Goal: Task Accomplishment & Management: Manage account settings

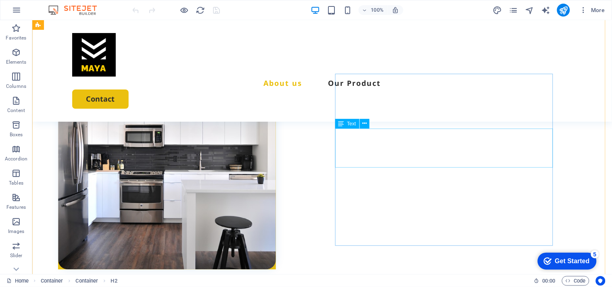
scroll to position [358, 0]
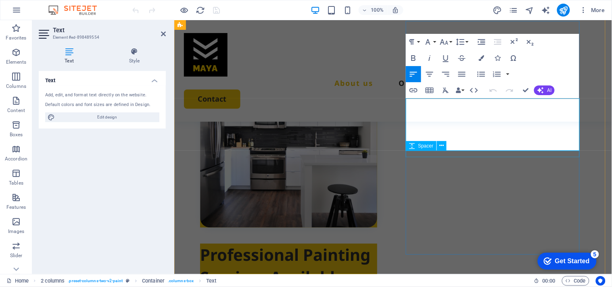
scroll to position [388, 0]
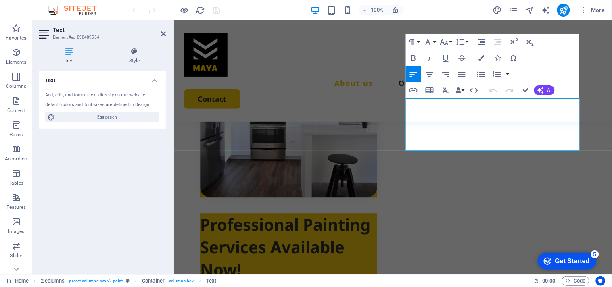
click at [69, 50] on icon at bounding box center [69, 52] width 61 height 8
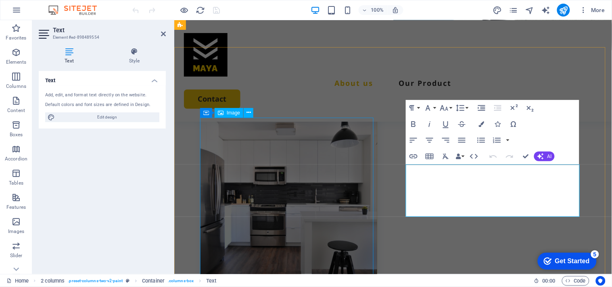
scroll to position [299, 0]
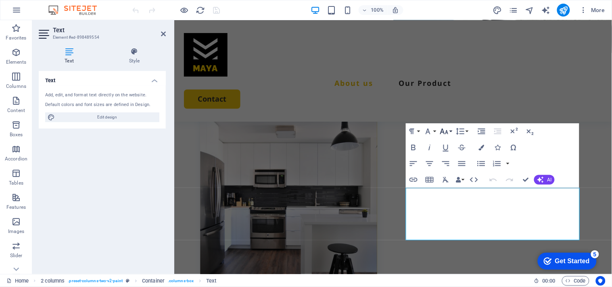
click at [443, 132] on icon "button" at bounding box center [444, 132] width 8 height 6
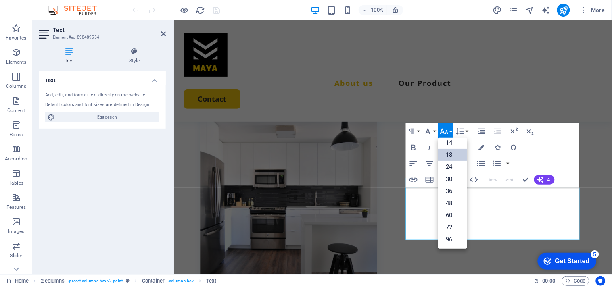
scroll to position [65, 0]
click at [451, 146] on link "14" at bounding box center [452, 143] width 29 height 12
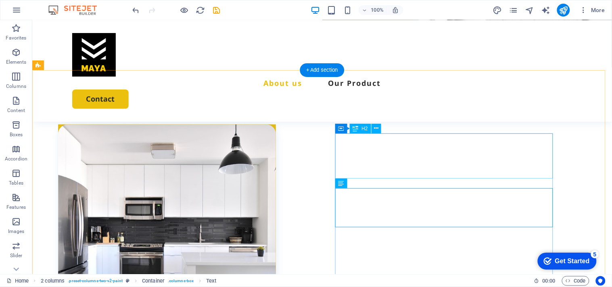
scroll to position [299, 0]
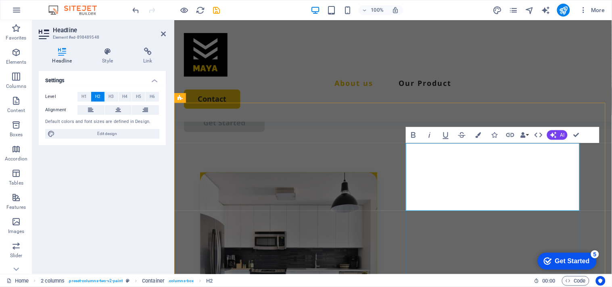
scroll to position [282, 0]
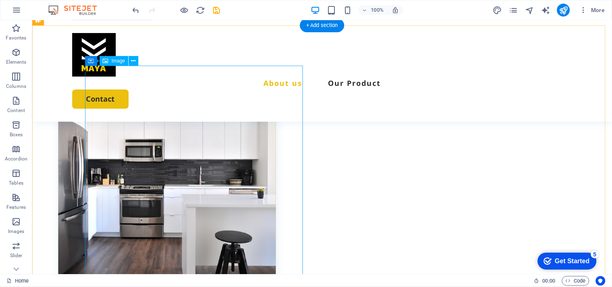
scroll to position [344, 0]
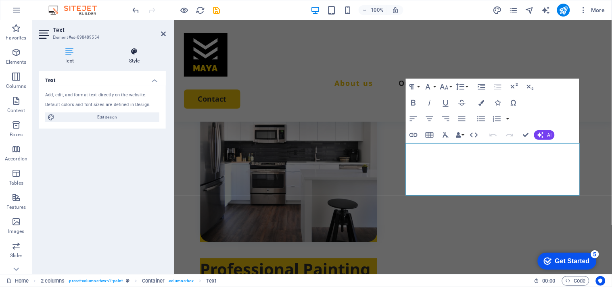
click at [124, 50] on icon at bounding box center [134, 52] width 63 height 8
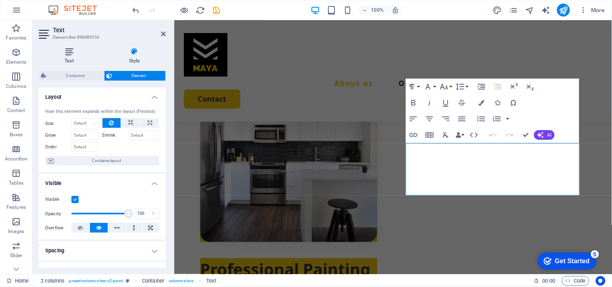
click at [63, 61] on h4 "Text" at bounding box center [71, 56] width 64 height 17
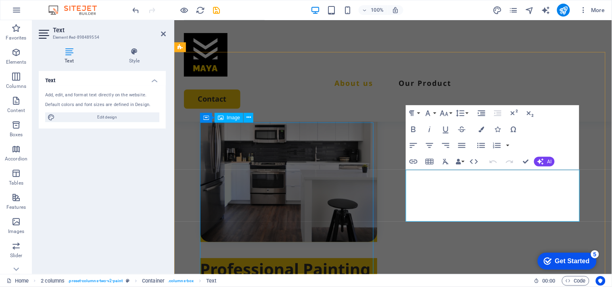
scroll to position [299, 0]
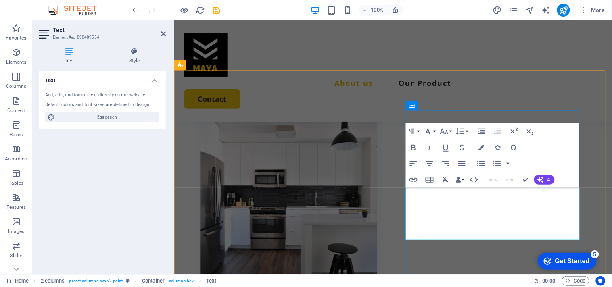
click at [445, 134] on icon "button" at bounding box center [444, 132] width 10 height 10
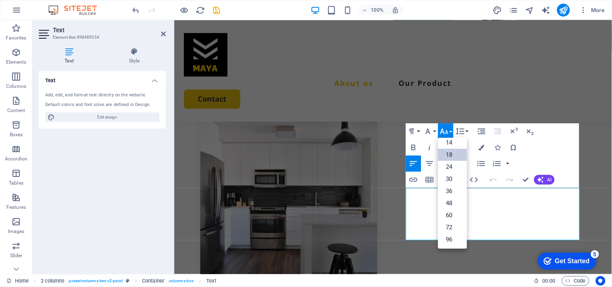
scroll to position [65, 0]
click at [449, 146] on link "14" at bounding box center [452, 143] width 29 height 12
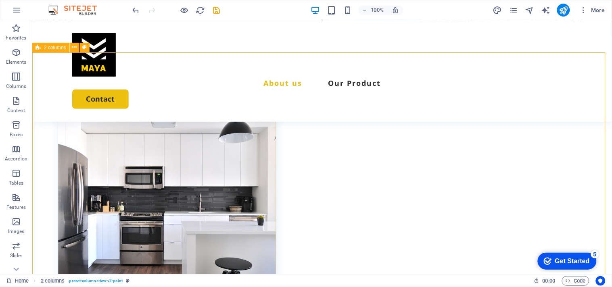
scroll to position [361, 0]
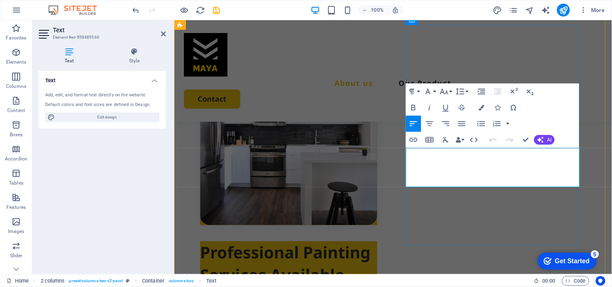
scroll to position [384, 0]
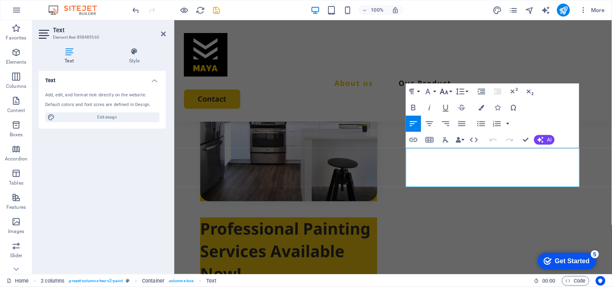
click at [441, 93] on icon "button" at bounding box center [444, 92] width 8 height 6
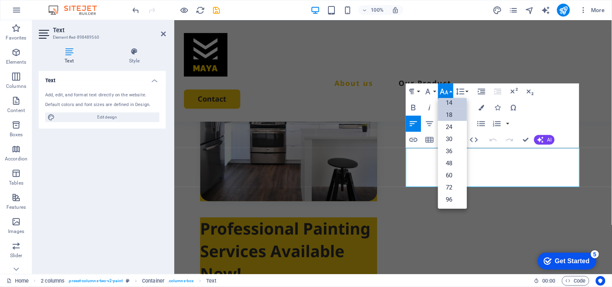
scroll to position [65, 0]
click at [452, 102] on link "14" at bounding box center [452, 103] width 29 height 12
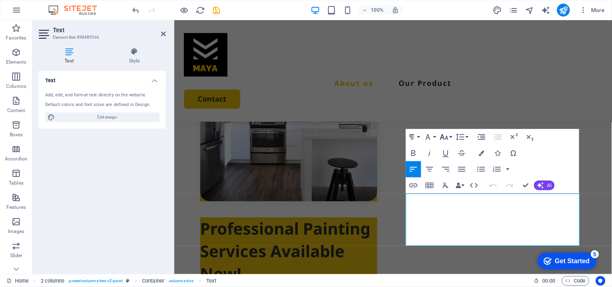
click at [442, 134] on icon "button" at bounding box center [444, 137] width 10 height 10
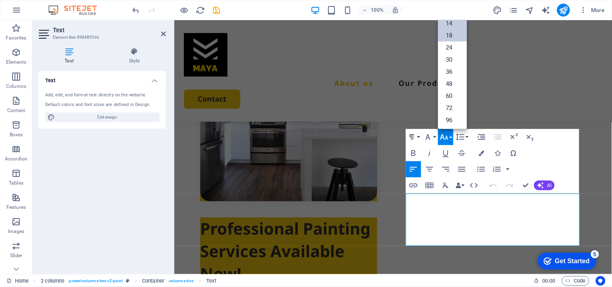
click at [452, 26] on link "14" at bounding box center [452, 23] width 29 height 12
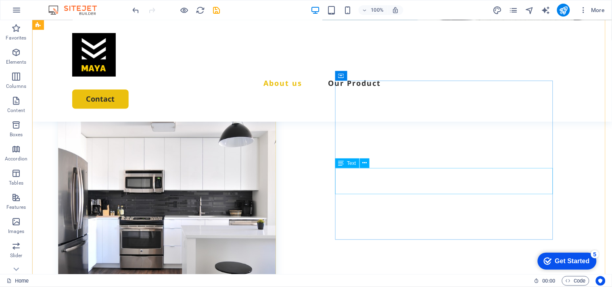
scroll to position [365, 0]
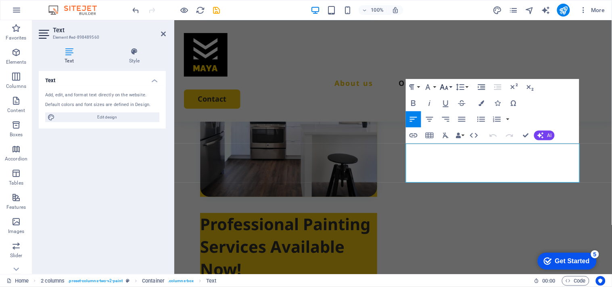
click at [449, 90] on button "Font Size" at bounding box center [445, 87] width 15 height 16
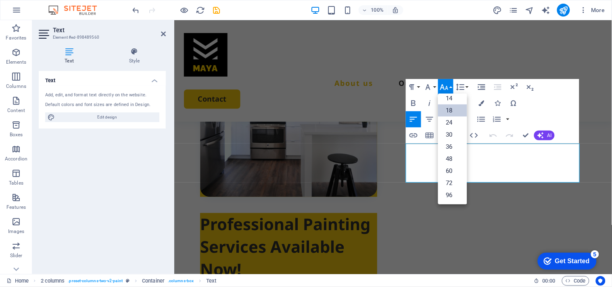
scroll to position [65, 0]
click at [450, 100] on link "14" at bounding box center [452, 99] width 29 height 12
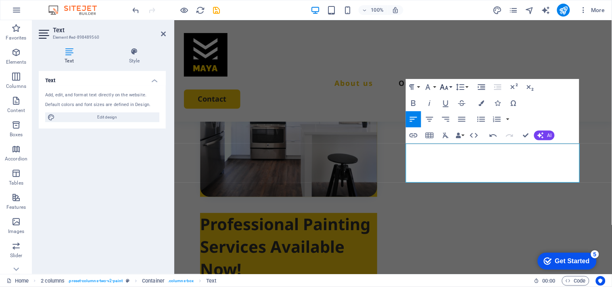
click at [448, 90] on icon "button" at bounding box center [444, 87] width 8 height 6
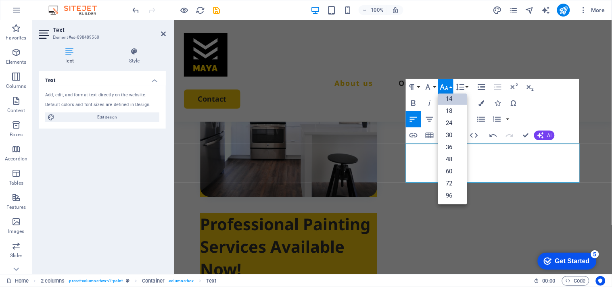
click at [452, 103] on link "14" at bounding box center [452, 99] width 29 height 12
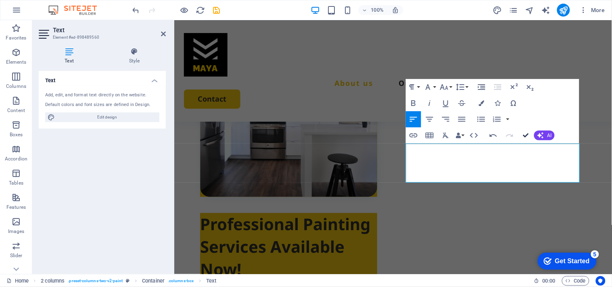
scroll to position [382, 0]
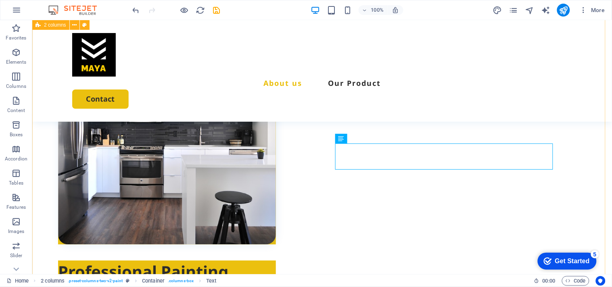
click at [458, 261] on div "Professional Painting Services Available Now! Lorem ipsum dolor sit amet, conse…" at bounding box center [322, 229] width 580 height 487
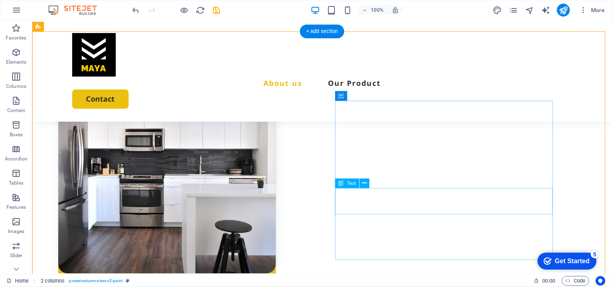
scroll to position [338, 0]
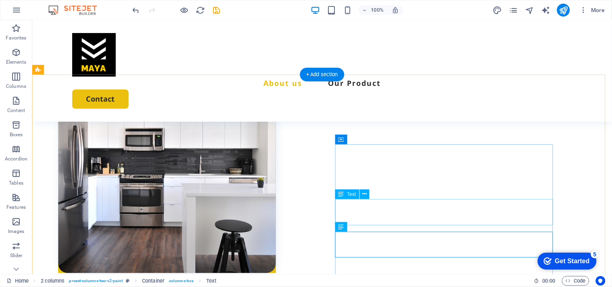
scroll to position [293, 0]
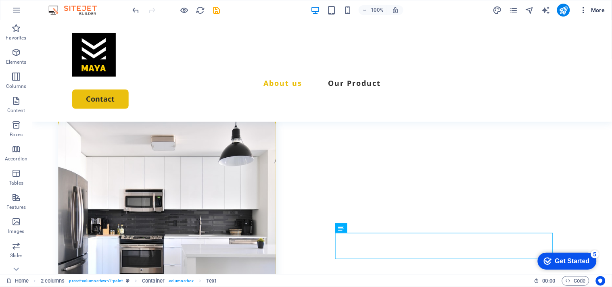
click at [590, 9] on span "More" at bounding box center [592, 10] width 25 height 8
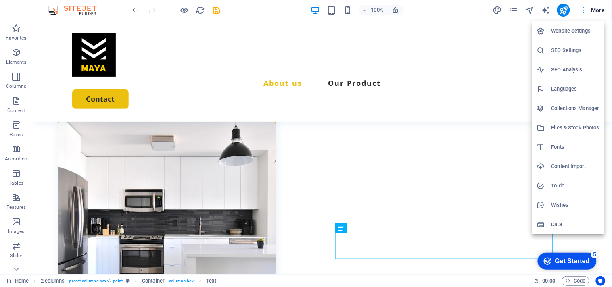
click at [576, 28] on h6 "Website Settings" at bounding box center [575, 31] width 48 height 10
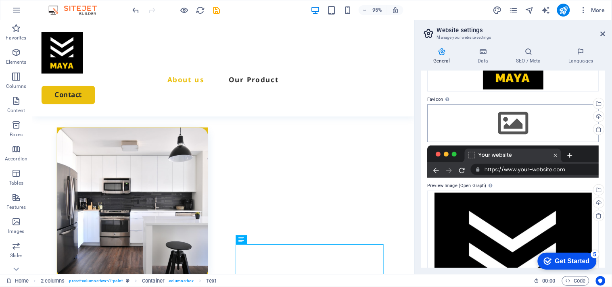
scroll to position [90, 0]
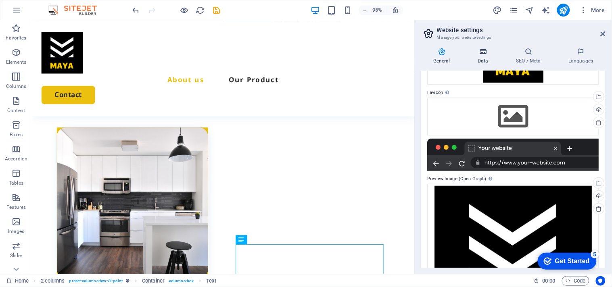
click at [482, 57] on h4 "Data" at bounding box center [485, 56] width 38 height 17
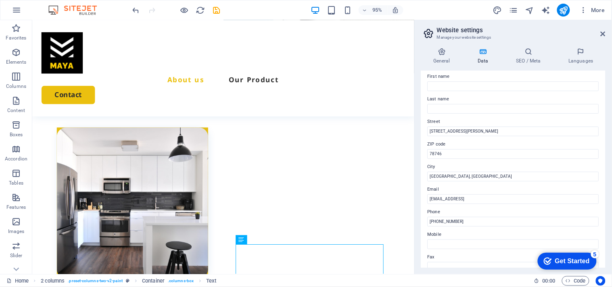
scroll to position [0, 0]
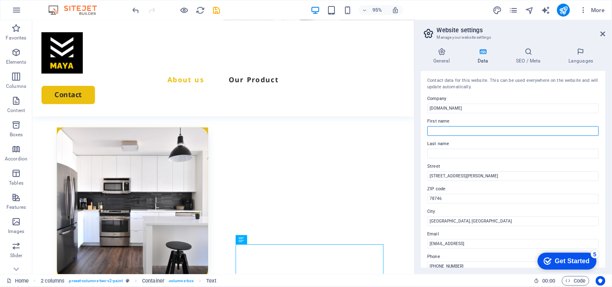
click at [503, 127] on input "First name" at bounding box center [513, 131] width 171 height 10
type input "Maya"
type input "Linen"
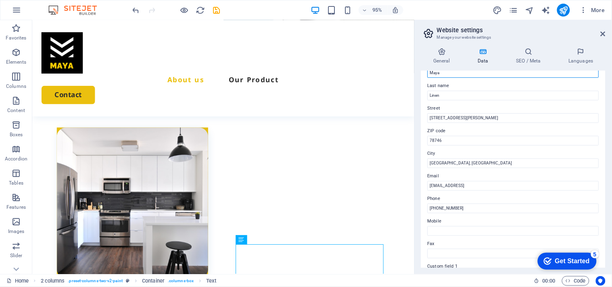
scroll to position [45, 0]
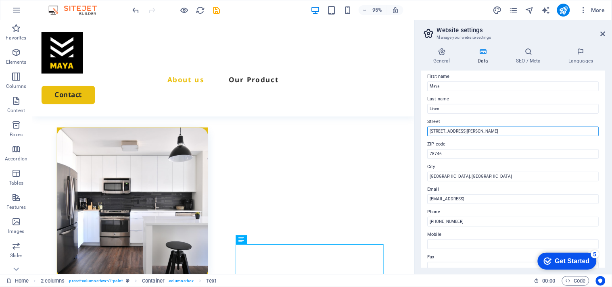
click at [489, 130] on input "2131 William Barton Dr" at bounding box center [513, 132] width 171 height 10
type input "A"
type input "Perum.Yani Permai, [GEOGRAPHIC_DATA], [GEOGRAPHIC_DATA], [GEOGRAPHIC_DATA]"
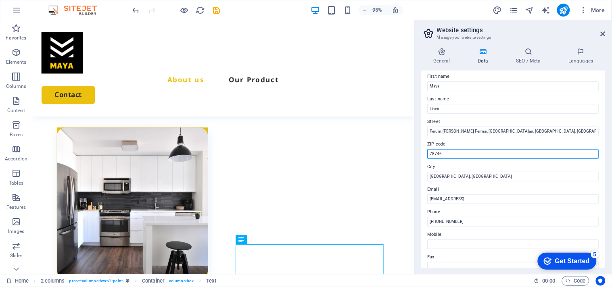
click at [466, 152] on input "78746" at bounding box center [513, 154] width 171 height 10
click at [452, 152] on input "80111" at bounding box center [513, 154] width 171 height 10
type input "80111"
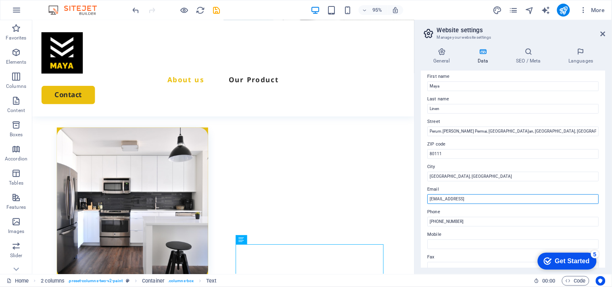
click at [553, 202] on input "87c3a0e2bcae4add343544d88a2266@cpanel.local" at bounding box center [513, 199] width 171 height 10
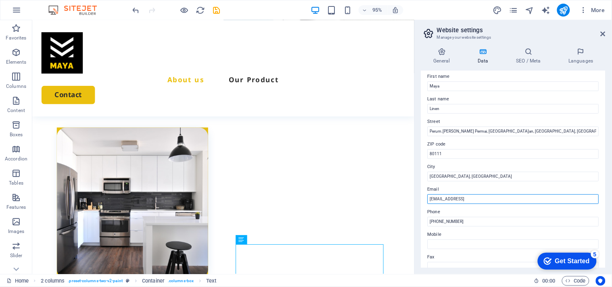
click at [553, 202] on input "87c3a0e2bcae4add343544d88a2266@cpanel.local" at bounding box center [513, 199] width 171 height 10
click at [493, 199] on input "info@gmail.com" at bounding box center [513, 199] width 171 height 10
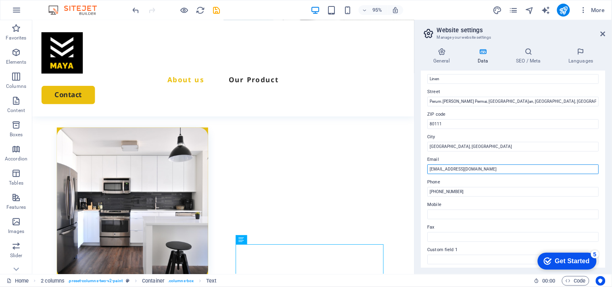
scroll to position [90, 0]
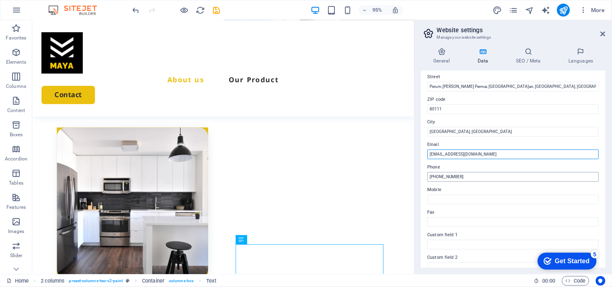
type input "[EMAIL_ADDRESS][DOMAIN_NAME]"
click at [497, 175] on input "+1 1234 56789" at bounding box center [513, 177] width 171 height 10
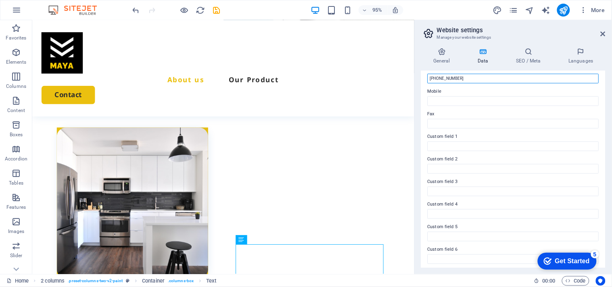
scroll to position [190, 0]
type input "[PHONE_NUMBER]"
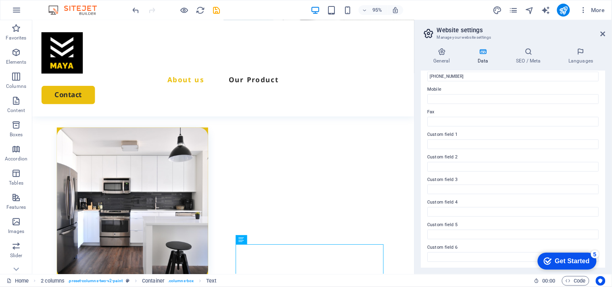
click at [468, 274] on div "General Data SEO / Meta Languages Website name mayalinen.com Logo Drag files he…" at bounding box center [513, 157] width 197 height 233
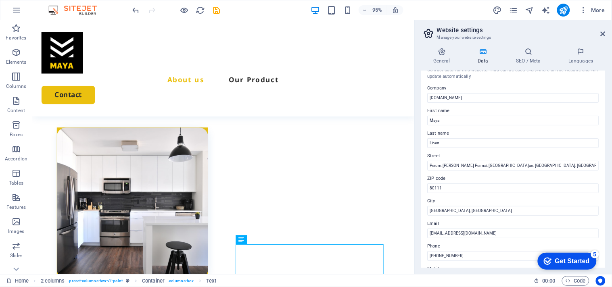
scroll to position [0, 0]
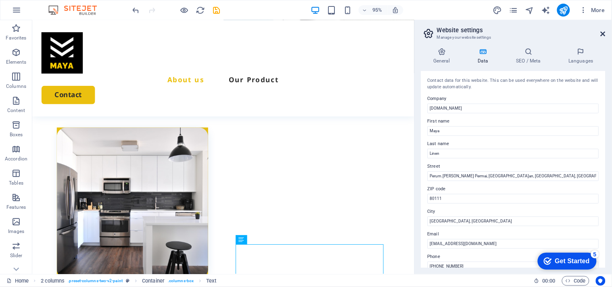
click at [604, 33] on icon at bounding box center [603, 34] width 5 height 6
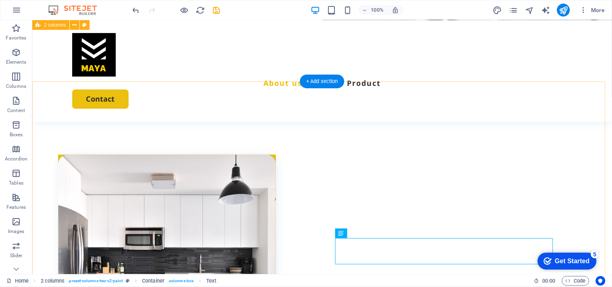
scroll to position [248, 0]
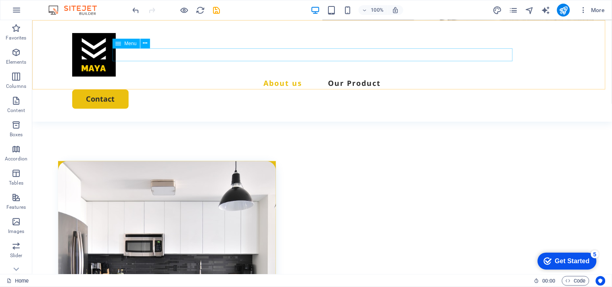
click at [329, 76] on nav "About us Our Product" at bounding box center [322, 82] width 500 height 13
click at [335, 76] on nav "About us Our Product" at bounding box center [322, 82] width 500 height 13
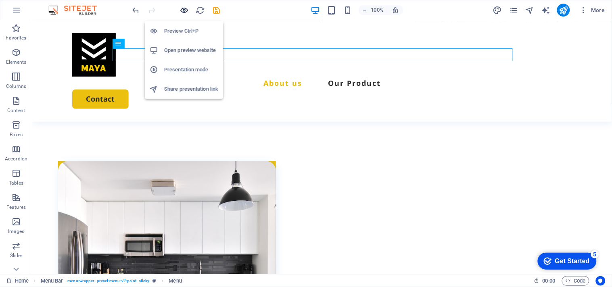
click at [181, 6] on icon "button" at bounding box center [184, 10] width 9 height 9
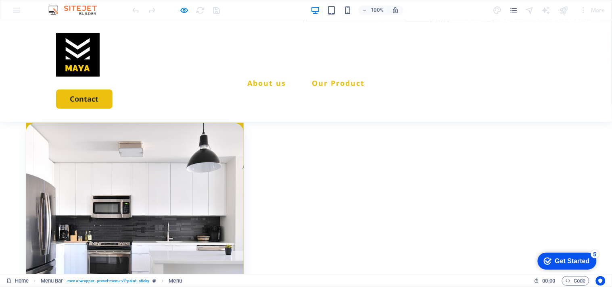
click at [321, 79] on link "Our Product" at bounding box center [338, 82] width 53 height 7
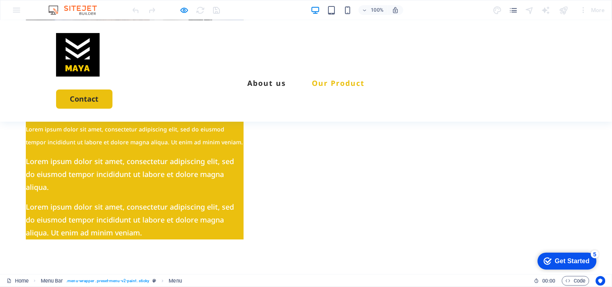
scroll to position [539, 0]
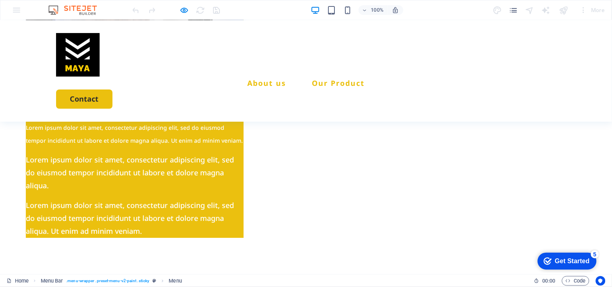
click at [247, 79] on link "About us" at bounding box center [266, 82] width 39 height 7
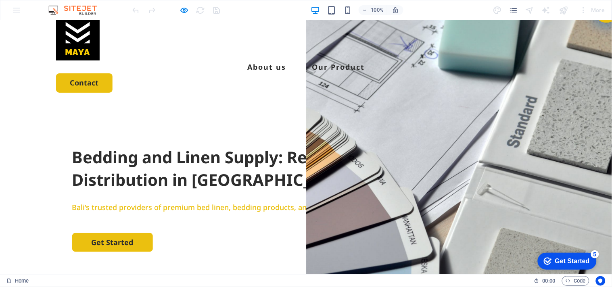
scroll to position [0, 0]
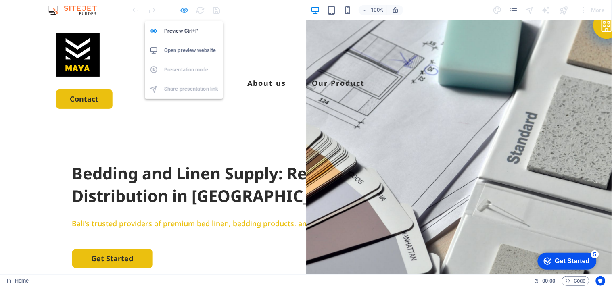
click at [185, 10] on icon "button" at bounding box center [184, 10] width 9 height 9
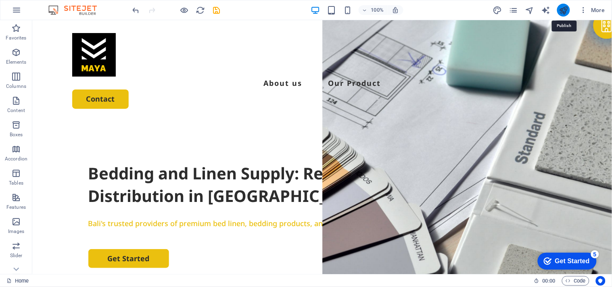
click at [568, 11] on icon "publish" at bounding box center [563, 10] width 9 height 9
click at [565, 6] on icon "publish" at bounding box center [563, 10] width 9 height 9
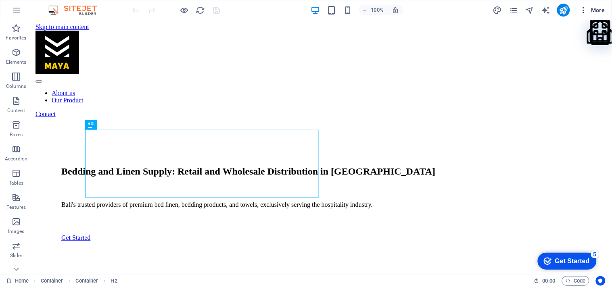
click at [595, 10] on span "More" at bounding box center [592, 10] width 25 height 8
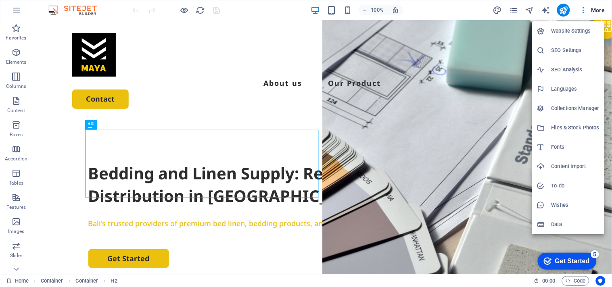
click at [574, 26] on h6 "Website Settings" at bounding box center [575, 31] width 48 height 10
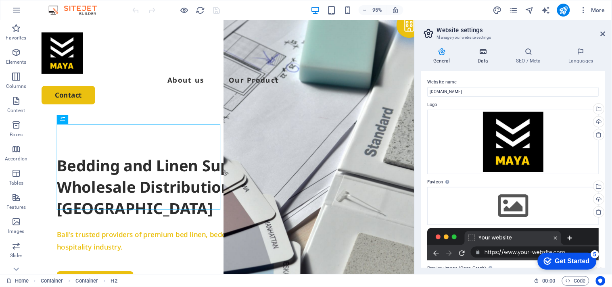
click at [483, 54] on icon at bounding box center [483, 52] width 35 height 8
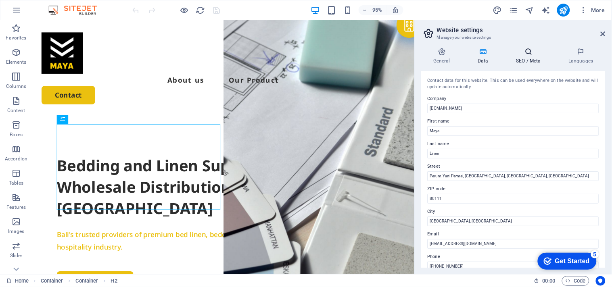
click at [532, 54] on icon at bounding box center [528, 52] width 49 height 8
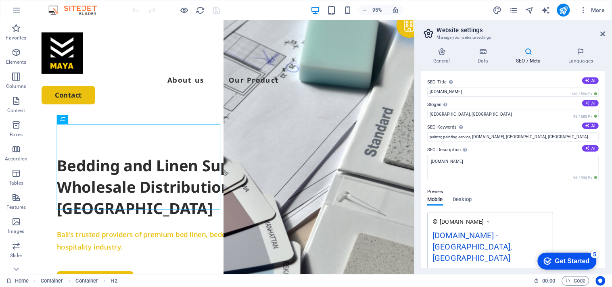
click at [586, 100] on button "AI" at bounding box center [591, 103] width 17 height 6
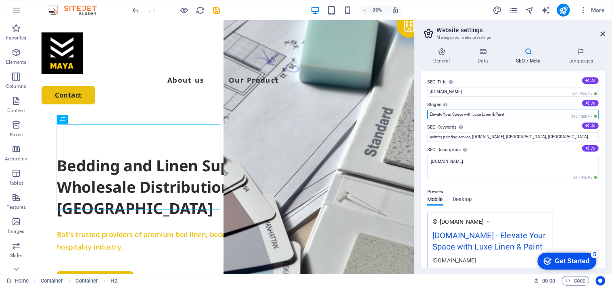
click at [538, 115] on input "Elevate Your Space with Luxe Linen & Paint" at bounding box center [513, 115] width 171 height 10
drag, startPoint x: 538, startPoint y: 115, endPoint x: 593, endPoint y: 99, distance: 57.1
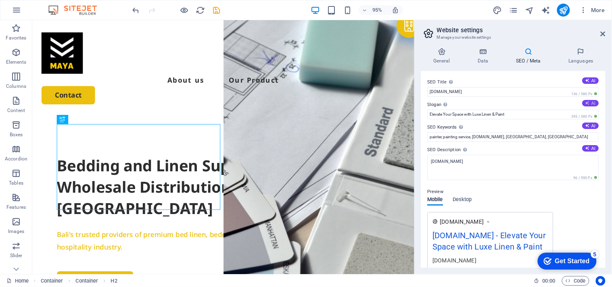
click at [593, 100] on button "AI" at bounding box center [591, 103] width 17 height 6
click at [591, 102] on button "AI" at bounding box center [591, 103] width 17 height 6
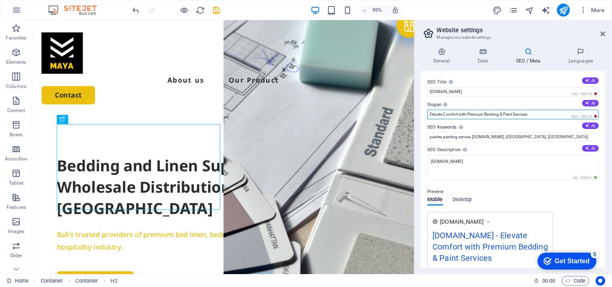
click at [506, 111] on input "Elevate Comfort with Premium Bedding & Paint Services" at bounding box center [513, 115] width 171 height 10
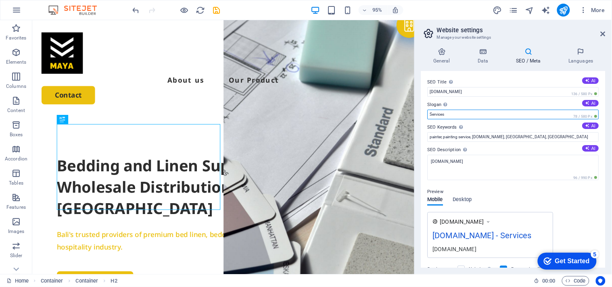
click at [471, 115] on input "Services" at bounding box center [513, 115] width 171 height 10
paste input "We combines expertise in Bedding and Linen craftsmanship with luxurious modern …"
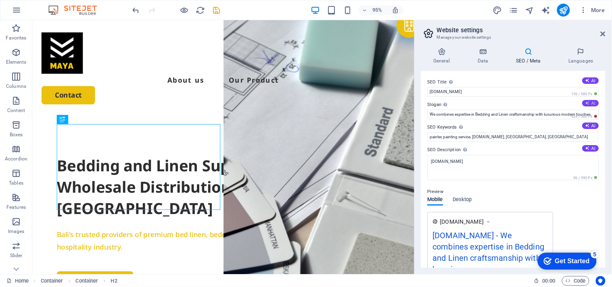
click at [590, 104] on button "AI" at bounding box center [591, 103] width 17 height 6
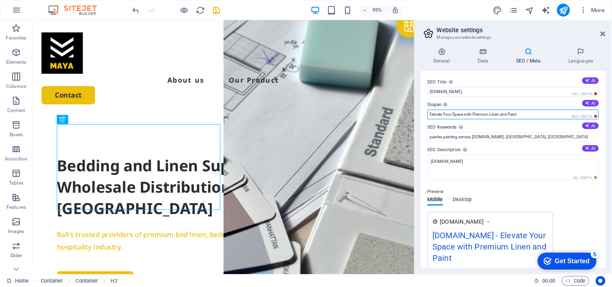
click at [497, 117] on input "Elevate Your Space with Premium Linen and Paint" at bounding box center [513, 115] width 171 height 10
paste input "We combines expertise in Bedding and Linen craftsmanship with luxurious modern …"
type input "We combines expertise in Bedding and Linen craftsmanship with luxurious modern …"
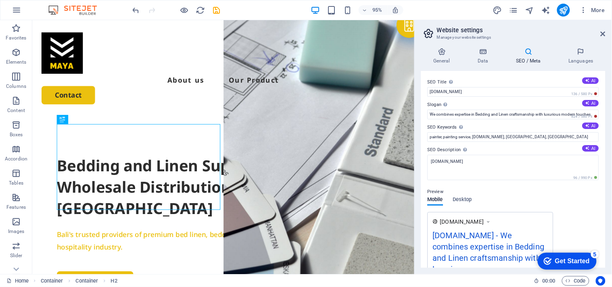
click at [418, 171] on div "General Data SEO / Meta Languages Website name mayalinen.com Logo Drag files he…" at bounding box center [513, 157] width 197 height 233
click at [526, 136] on input "painter, painting service, mayalinen.com, Austin, TX" at bounding box center [513, 137] width 171 height 10
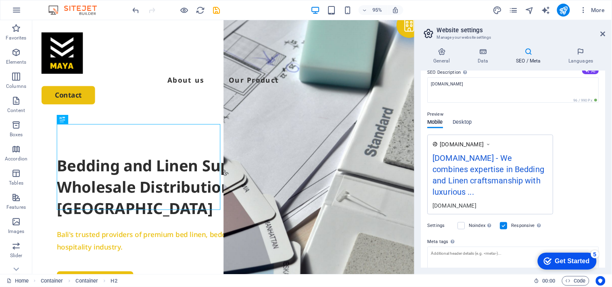
scroll to position [90, 0]
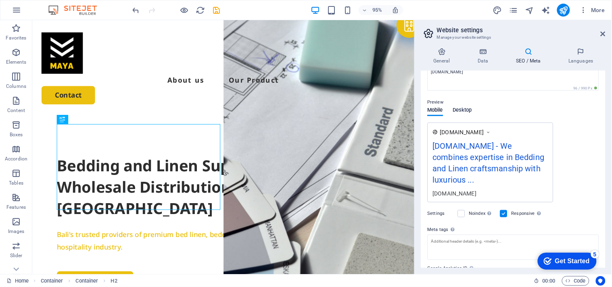
type input "Linen, Bedding, Amenities, Hotel, Linen, Bed Cover, Towel, Pool"
click at [457, 108] on span "Desktop" at bounding box center [462, 110] width 19 height 11
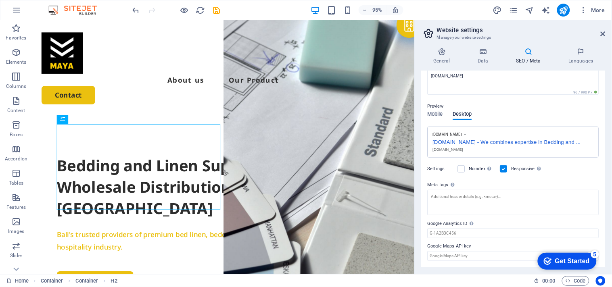
scroll to position [85, 0]
click at [429, 115] on span "Mobile" at bounding box center [436, 115] width 16 height 11
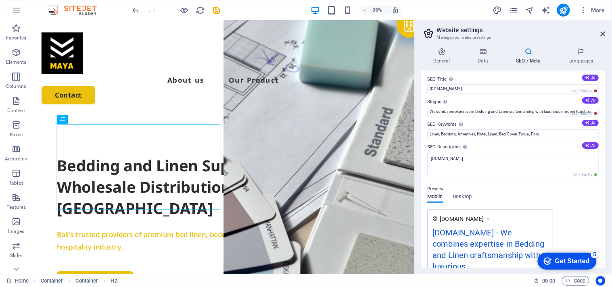
scroll to position [0, 0]
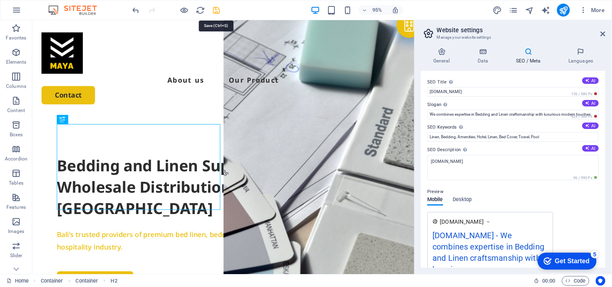
click at [214, 6] on icon "save" at bounding box center [216, 10] width 9 height 9
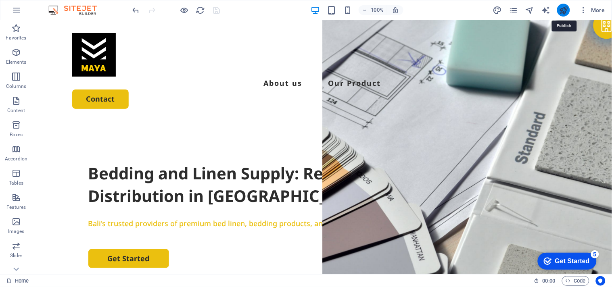
click at [561, 8] on icon "publish" at bounding box center [563, 10] width 9 height 9
click at [597, 10] on span "More" at bounding box center [592, 10] width 25 height 8
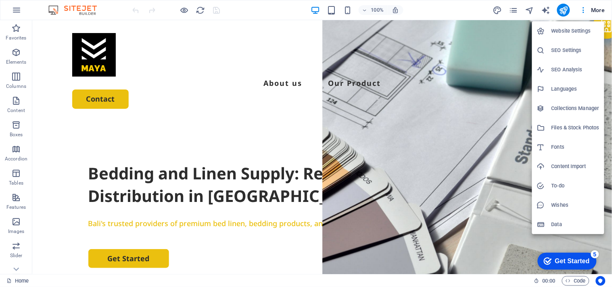
click at [573, 31] on h6 "Website Settings" at bounding box center [575, 31] width 48 height 10
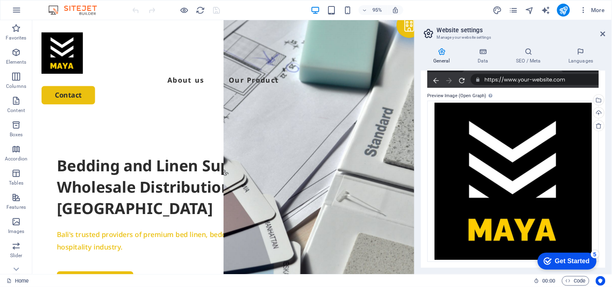
scroll to position [38, 0]
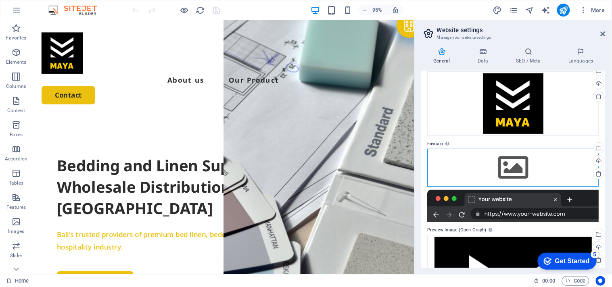
click at [510, 167] on div "Drag files here, click to choose files or select files from Files or our free s…" at bounding box center [513, 168] width 171 height 38
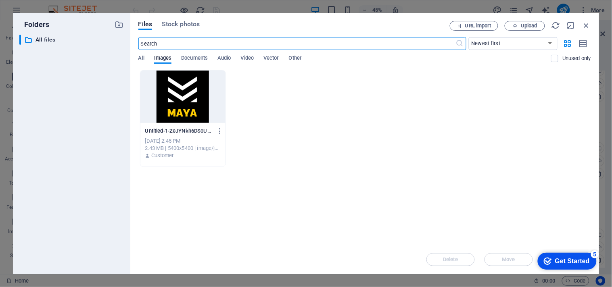
click at [178, 83] on div at bounding box center [182, 97] width 85 height 52
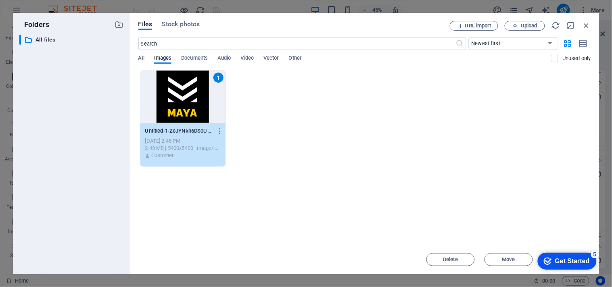
click at [178, 83] on div "1" at bounding box center [182, 97] width 85 height 52
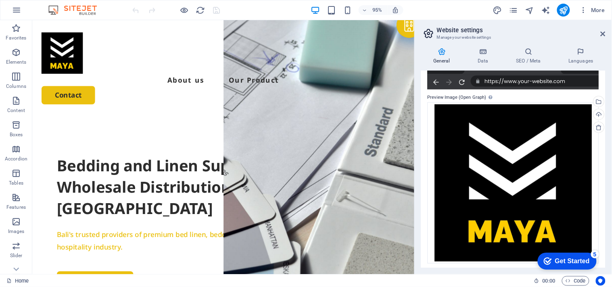
scroll to position [199, 0]
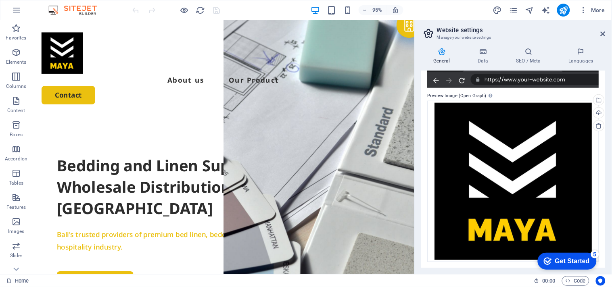
click at [457, 280] on div "Home" at bounding box center [266, 281] width 521 height 10
click at [216, 6] on icon "save" at bounding box center [216, 10] width 9 height 9
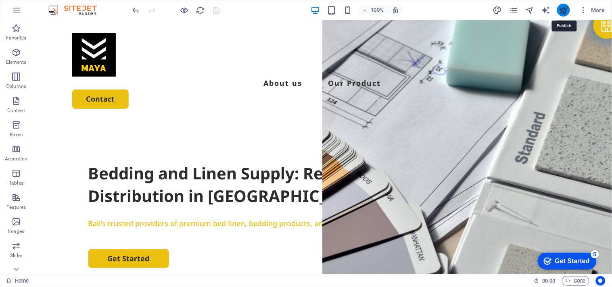
click at [564, 6] on icon "publish" at bounding box center [563, 10] width 9 height 9
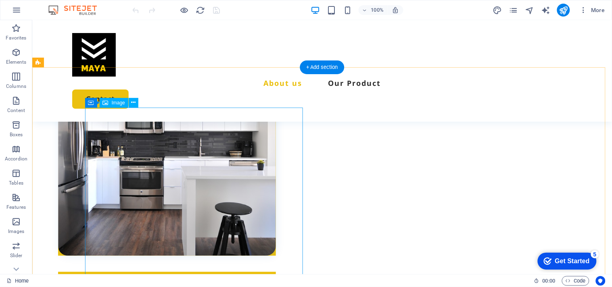
scroll to position [403, 0]
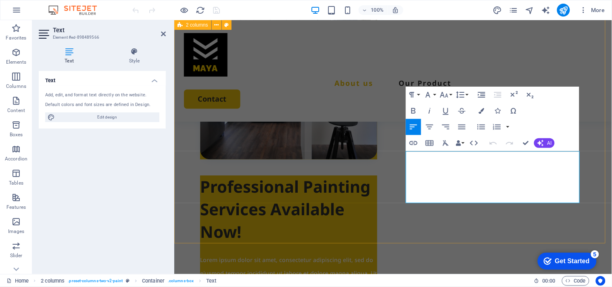
click at [470, 238] on div "Professional Painting Services Available Now! Lorem ipsum dolor sit amet, conse…" at bounding box center [393, 189] width 438 height 495
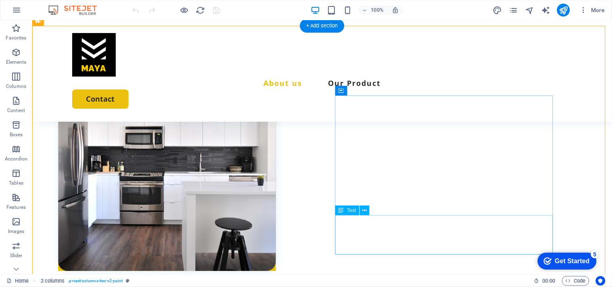
scroll to position [363, 0]
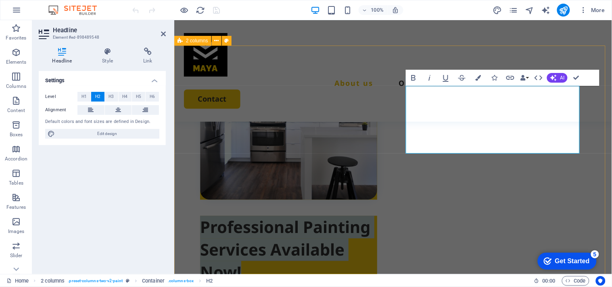
scroll to position [386, 0]
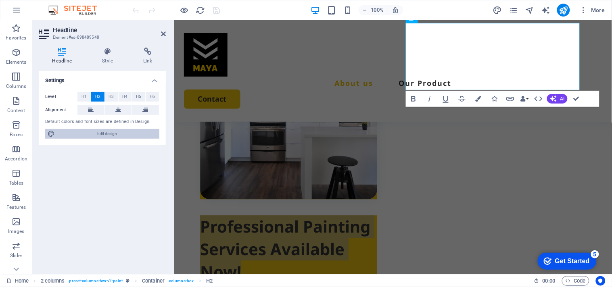
click at [108, 134] on span "Edit design" at bounding box center [107, 134] width 100 height 10
select select "px"
select select "500"
select select "px"
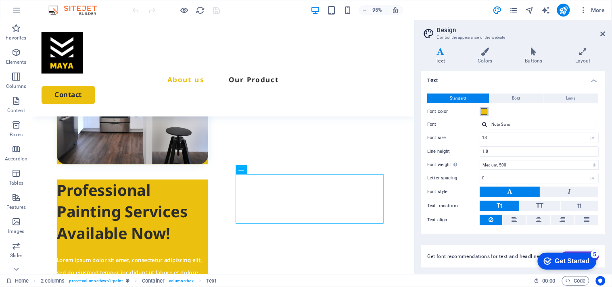
scroll to position [396, 0]
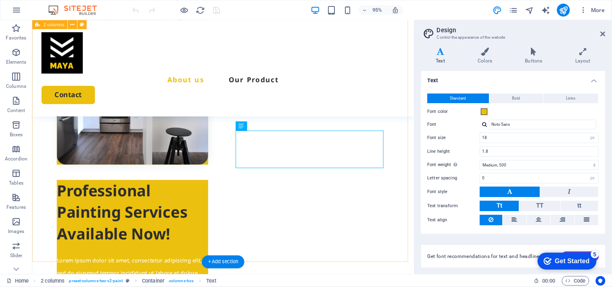
click at [224, 153] on div "Professional Painting Services Available Now! Lorem ipsum dolor sit amet, conse…" at bounding box center [233, 211] width 402 height 477
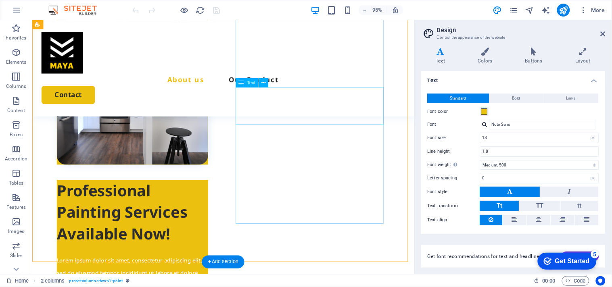
click at [217, 266] on div "Lorem ipsum dolor sit amet, consectetur adipiscing elit, sed do eiusmod tempor …" at bounding box center [137, 285] width 159 height 39
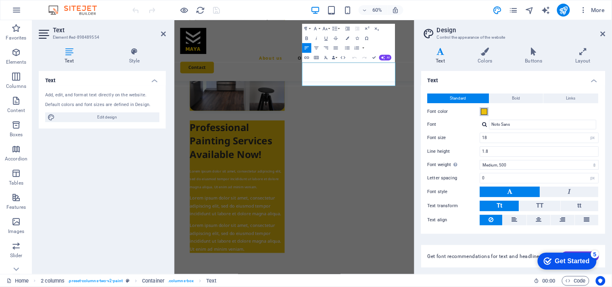
click at [485, 109] on span at bounding box center [484, 112] width 6 height 6
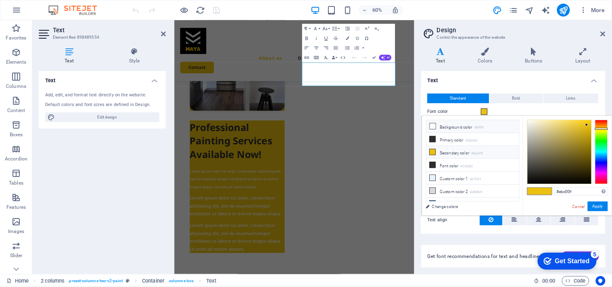
click at [432, 125] on icon at bounding box center [433, 126] width 6 height 6
type input "#ffffff"
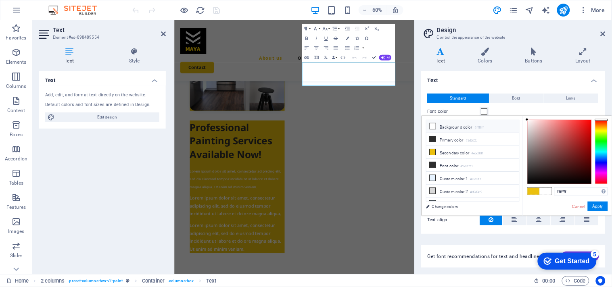
scroll to position [396, 0]
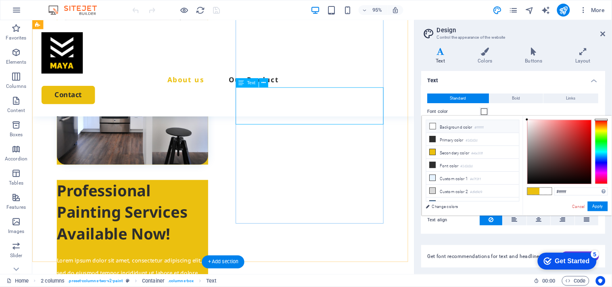
click at [217, 266] on div "Lorem ipsum dolor sit amet, consectetur adipiscing elit, sed do eiusmod tempor …" at bounding box center [137, 285] width 159 height 39
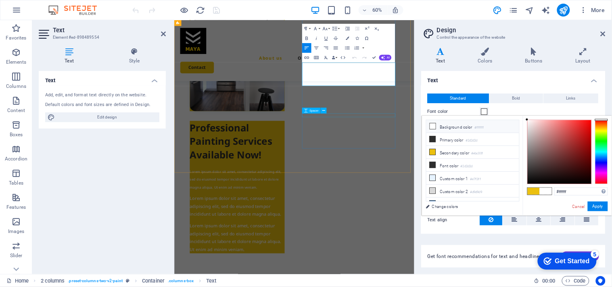
scroll to position [396, 0]
click at [433, 129] on icon at bounding box center [433, 126] width 6 height 6
click at [433, 126] on icon at bounding box center [433, 126] width 6 height 6
click at [600, 209] on button "Apply" at bounding box center [598, 207] width 20 height 10
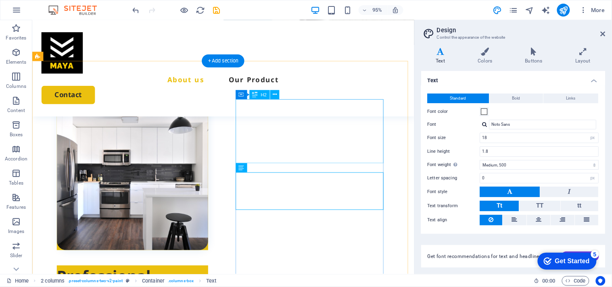
scroll to position [351, 0]
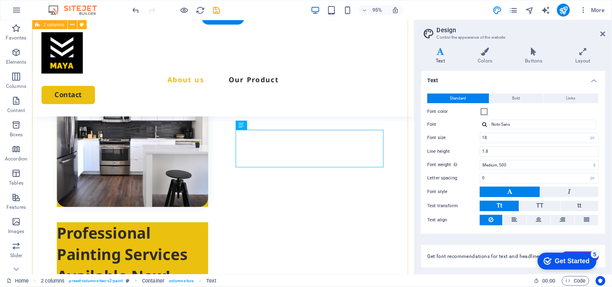
click at [414, 149] on div "Professional Painting Services Available Now! Lorem ipsum dolor sit amet, conse…" at bounding box center [233, 256] width 402 height 477
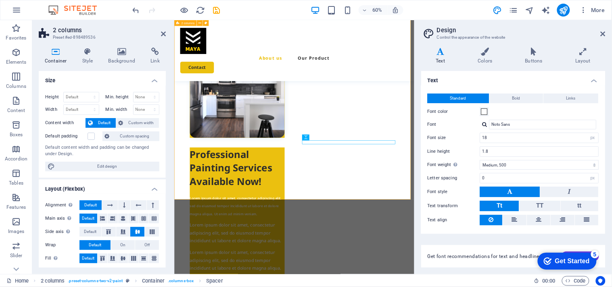
click at [303, 287] on div "Professional Painting Services Available Now! Lorem ipsum dolor sit amet, conse…" at bounding box center [374, 255] width 400 height 476
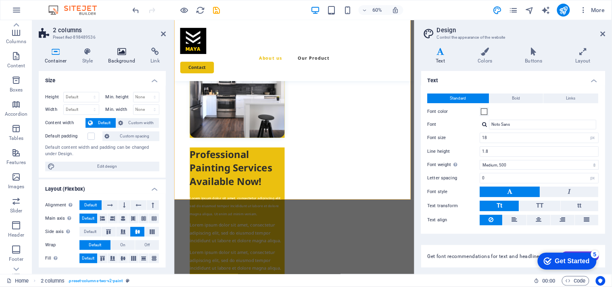
click at [115, 48] on icon at bounding box center [121, 52] width 39 height 8
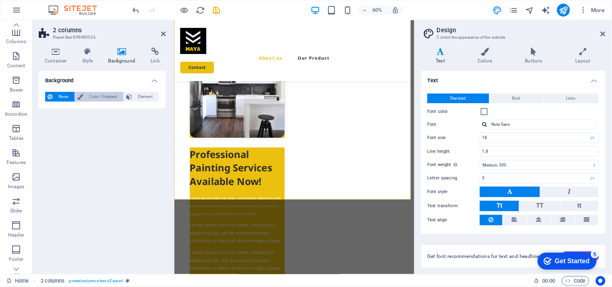
click at [99, 98] on span "Color / Gradient" at bounding box center [104, 97] width 36 height 10
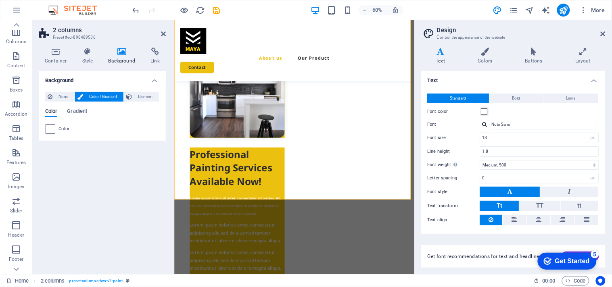
click at [48, 126] on span at bounding box center [50, 129] width 9 height 9
type input "#ffffff"
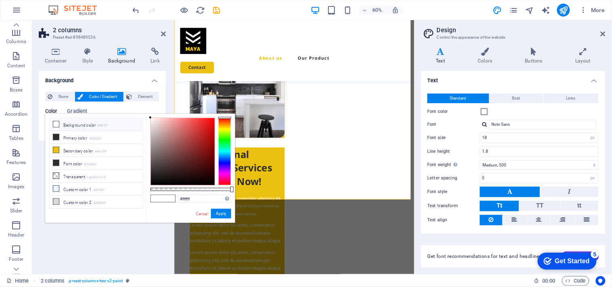
click at [60, 123] on li "Background color #ffffff" at bounding box center [96, 124] width 93 height 13
click at [58, 123] on icon at bounding box center [56, 124] width 6 height 6
click at [57, 125] on icon at bounding box center [56, 124] width 6 height 6
click at [226, 214] on button "Apply" at bounding box center [221, 214] width 20 height 10
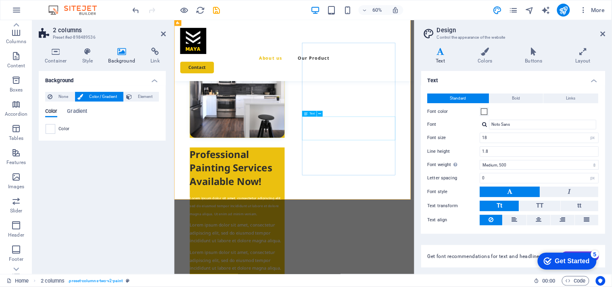
click at [358, 232] on div "Professional Painting Services Available Now!" at bounding box center [279, 266] width 158 height 68
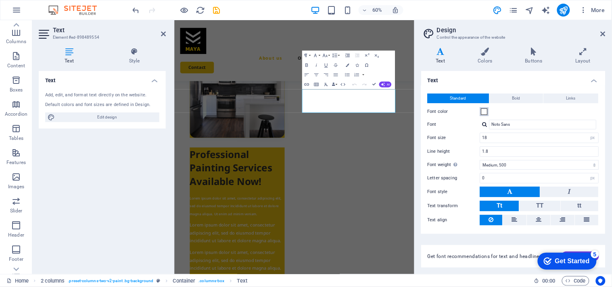
click at [486, 114] on span at bounding box center [484, 112] width 6 height 6
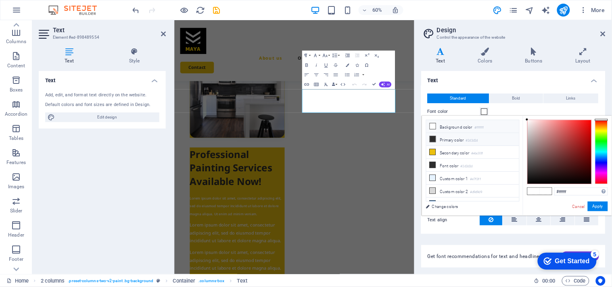
click at [435, 142] on icon at bounding box center [433, 139] width 6 height 6
type input "#2d2d2d"
click at [601, 205] on button "Apply" at bounding box center [598, 207] width 20 height 10
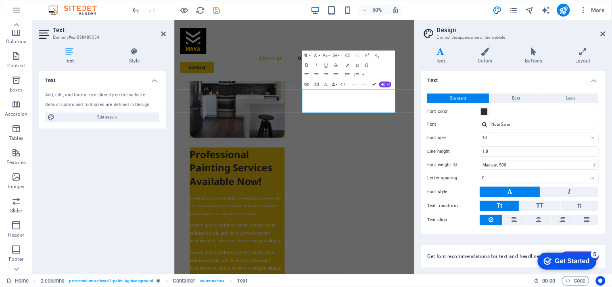
scroll to position [351, 0]
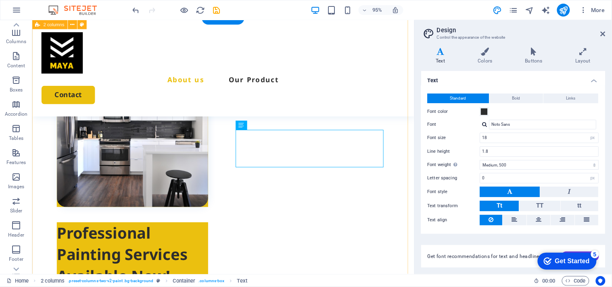
click at [418, 139] on div "Professional Painting Services Available Now! Lorem ipsum dolor sit amet, conse…" at bounding box center [233, 256] width 402 height 477
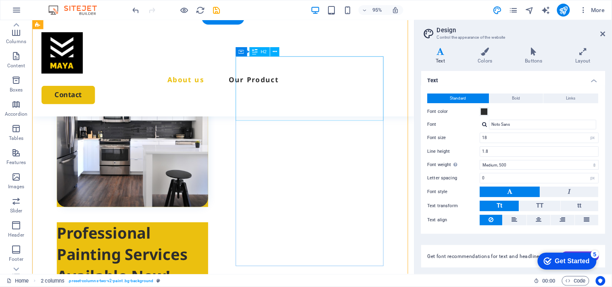
click at [217, 233] on div "Professional Painting Services Available Now!" at bounding box center [137, 267] width 159 height 68
click at [234, 167] on div "Professional Painting Services Available Now! Lorem ipsum dolor sit amet, conse…" at bounding box center [233, 256] width 402 height 477
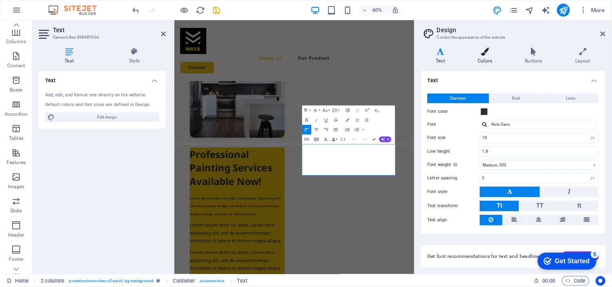
click at [484, 49] on icon at bounding box center [485, 52] width 44 height 8
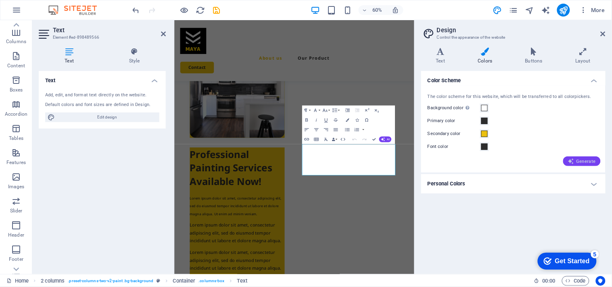
click at [577, 157] on button "Generate" at bounding box center [582, 162] width 38 height 10
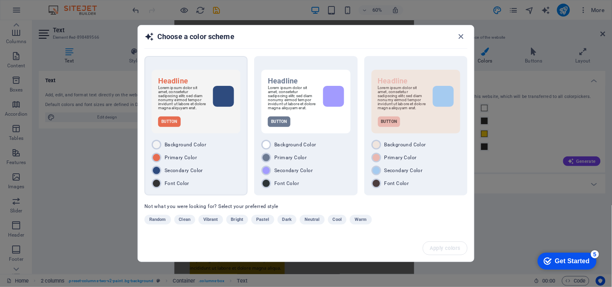
click at [162, 156] on div "Primary Color" at bounding box center [196, 158] width 89 height 10
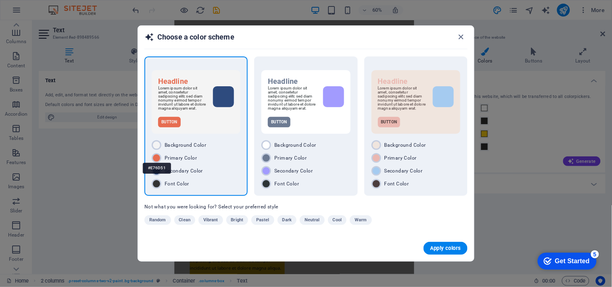
click at [158, 157] on div "#E76D51" at bounding box center [157, 168] width 28 height 22
click at [461, 34] on icon "button" at bounding box center [461, 36] width 9 height 9
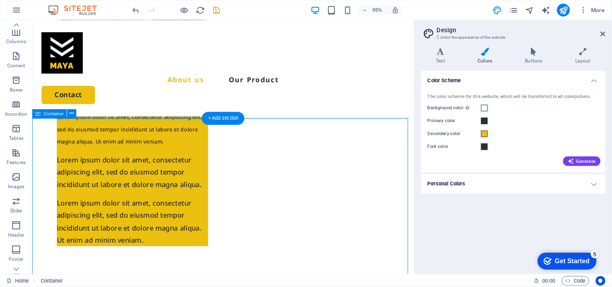
scroll to position [413, 0]
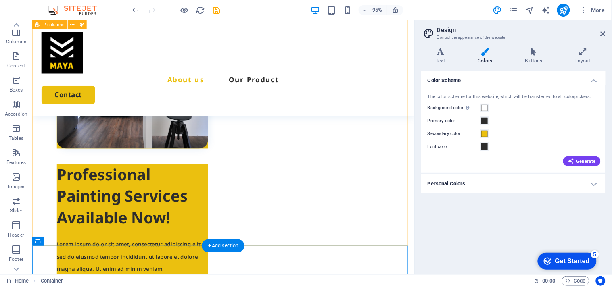
click at [179, 221] on div "Professional Painting Services Available Now! Lorem ipsum dolor sit amet, conse…" at bounding box center [233, 194] width 402 height 477
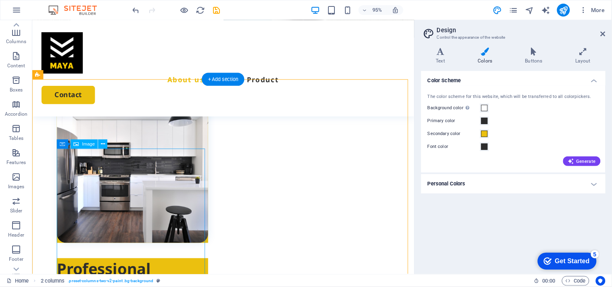
scroll to position [323, 0]
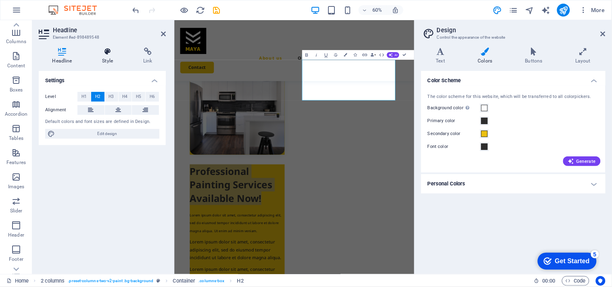
click at [103, 54] on icon at bounding box center [108, 52] width 38 height 8
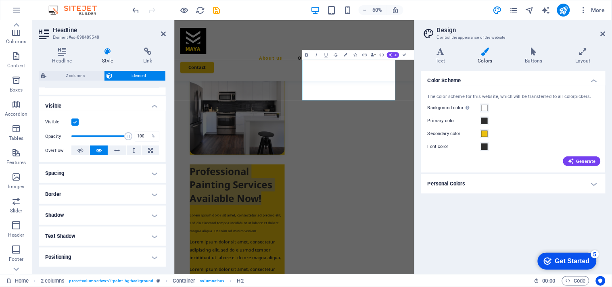
scroll to position [0, 0]
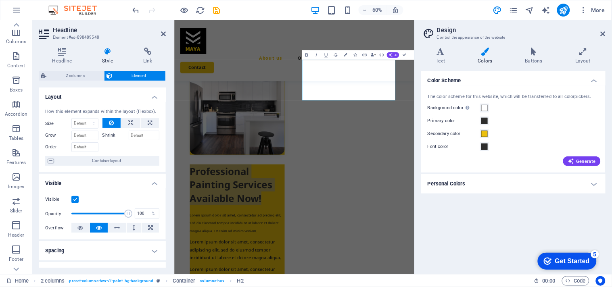
click at [501, 241] on div "Color Scheme The color scheme for this website, which will be transferred to al…" at bounding box center [513, 169] width 184 height 197
click at [240, 287] on div "Professional Painting Services Available Now! Lorem ipsum dolor sit amet, conse…" at bounding box center [374, 284] width 400 height 476
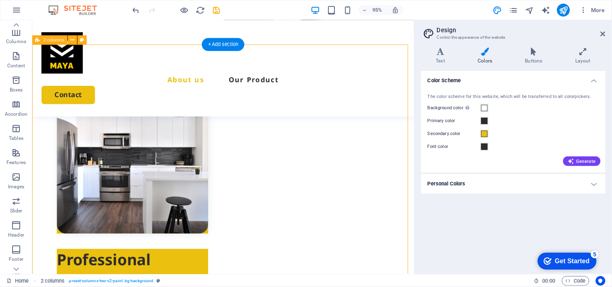
click at [244, 114] on div "Professional Painting Services Available Now! Lorem ipsum dolor sit amet, conse…" at bounding box center [233, 284] width 402 height 477
click at [122, 165] on figure at bounding box center [137, 165] width 159 height 159
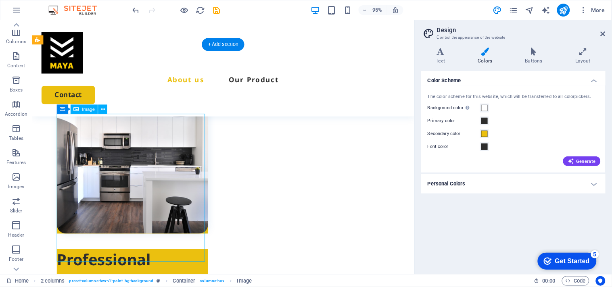
click at [122, 165] on figure at bounding box center [137, 165] width 159 height 159
select select "%"
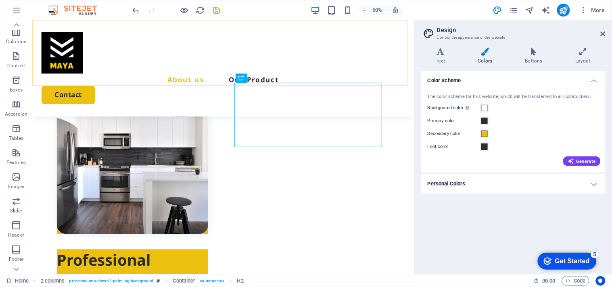
click at [373, 77] on div "About us Our Product Contact" at bounding box center [233, 71] width 402 height 102
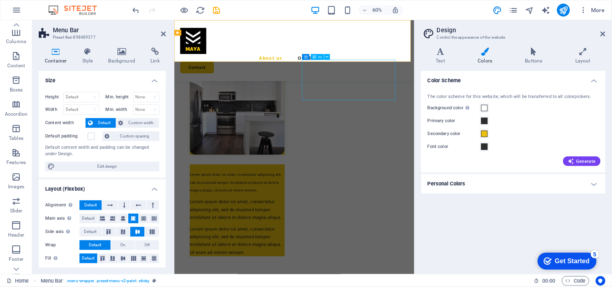
click at [358, 270] on div "Lorem ipsum dolor sit amet, consectetur adipiscing elit, sed do eiusmod tempor …" at bounding box center [279, 289] width 158 height 39
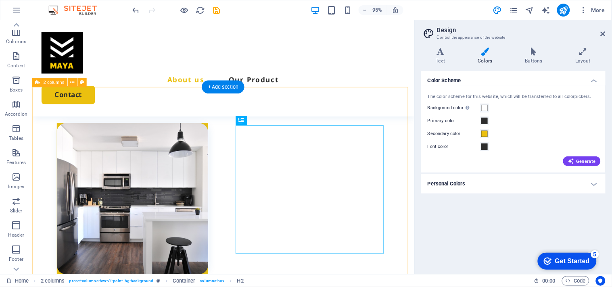
scroll to position [278, 0]
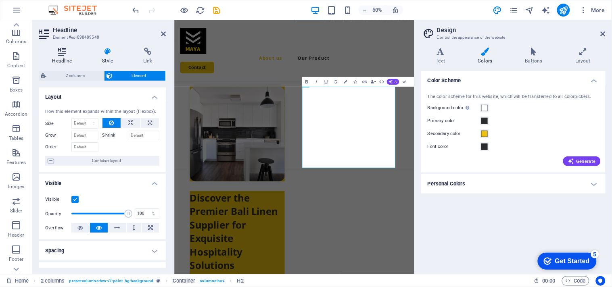
click at [62, 55] on icon at bounding box center [62, 52] width 47 height 8
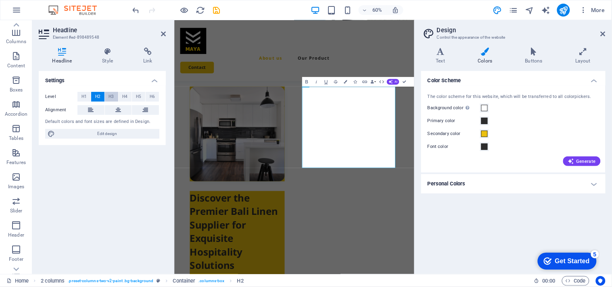
click at [113, 96] on span "H3" at bounding box center [111, 97] width 5 height 10
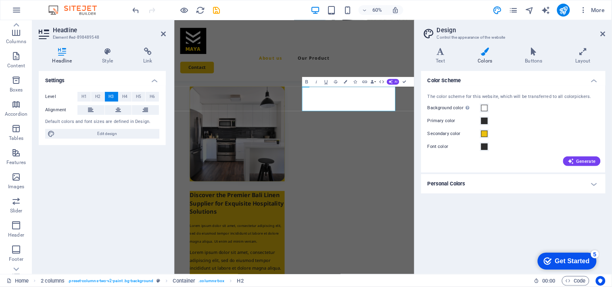
click at [131, 175] on div "Settings Level H1 H2 H3 H4 H5 H6 Alignment Default colors and font sizes are de…" at bounding box center [102, 169] width 127 height 197
click at [111, 132] on span "Edit design" at bounding box center [107, 134] width 100 height 10
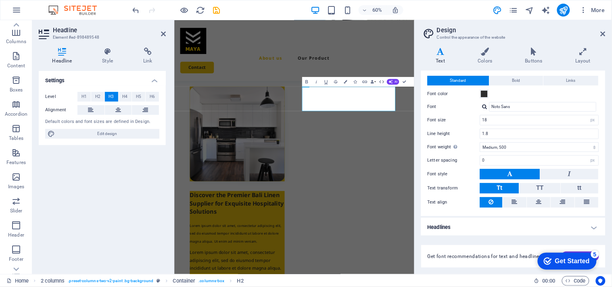
scroll to position [0, 0]
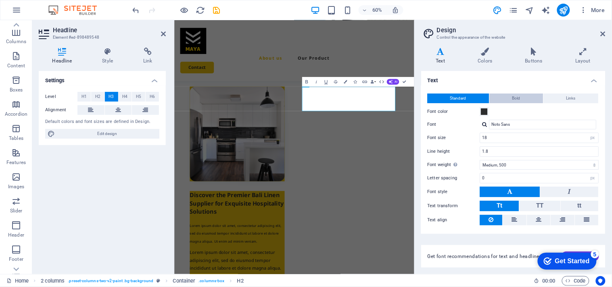
click at [518, 101] on span "Bold" at bounding box center [517, 99] width 8 height 10
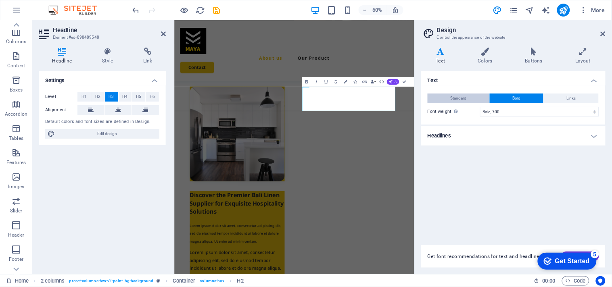
click at [442, 101] on button "Standard" at bounding box center [459, 99] width 62 height 10
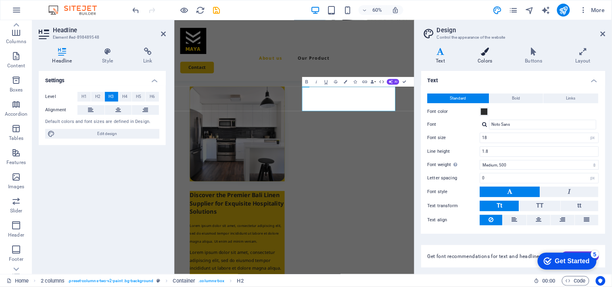
click at [475, 55] on icon at bounding box center [485, 52] width 44 height 8
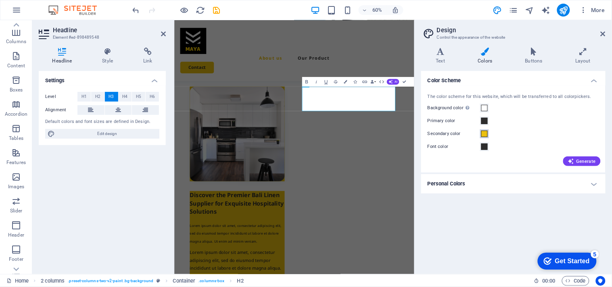
click at [486, 134] on span at bounding box center [484, 134] width 6 height 6
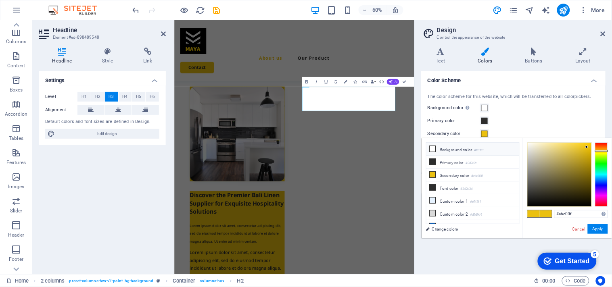
click at [434, 152] on span at bounding box center [433, 149] width 6 height 6
type input "#ffffff"
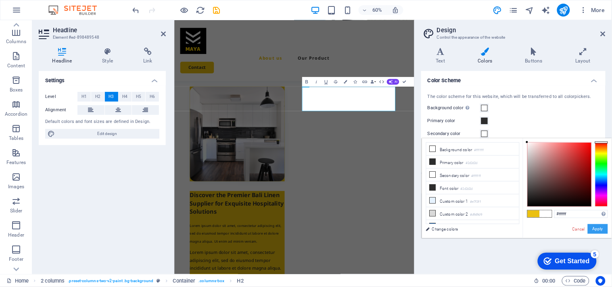
click at [598, 226] on button "Apply" at bounding box center [598, 229] width 20 height 10
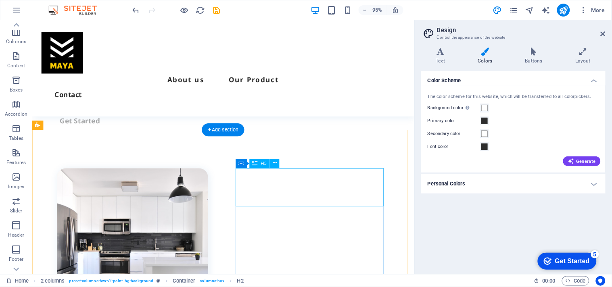
scroll to position [278, 0]
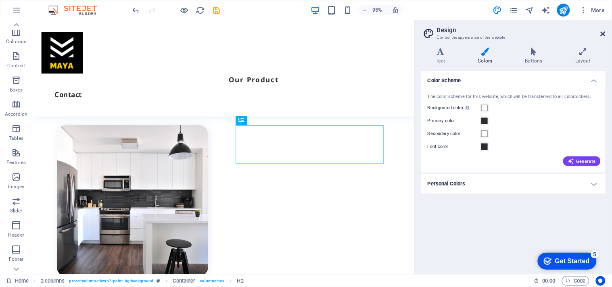
click at [603, 33] on icon at bounding box center [603, 34] width 5 height 6
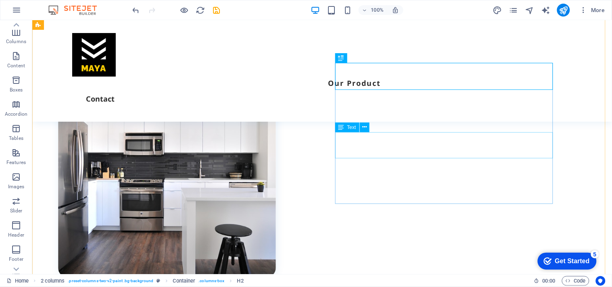
scroll to position [340, 0]
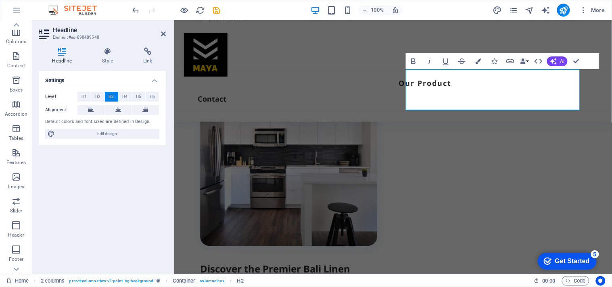
click at [60, 52] on icon at bounding box center [62, 52] width 47 height 8
click at [94, 93] on button "H2" at bounding box center [97, 97] width 13 height 10
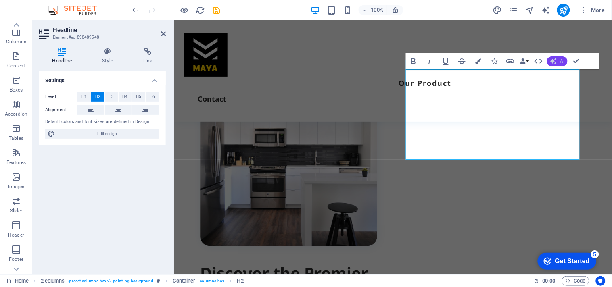
click at [558, 59] on button "AI" at bounding box center [557, 61] width 21 height 10
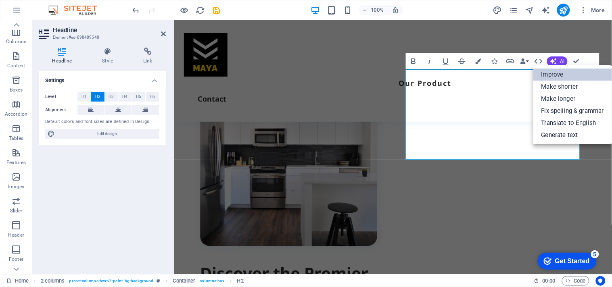
click at [556, 73] on link "Improve" at bounding box center [572, 75] width 79 height 12
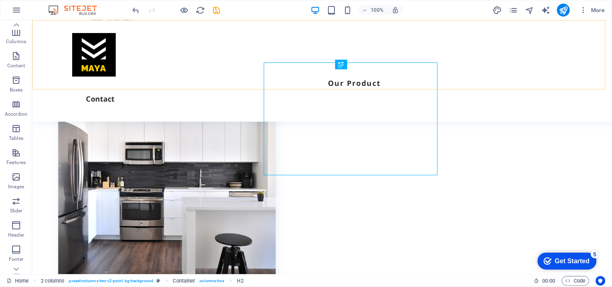
scroll to position [347, 0]
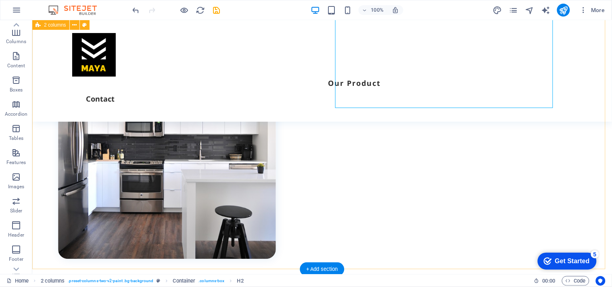
scroll to position [353, 0]
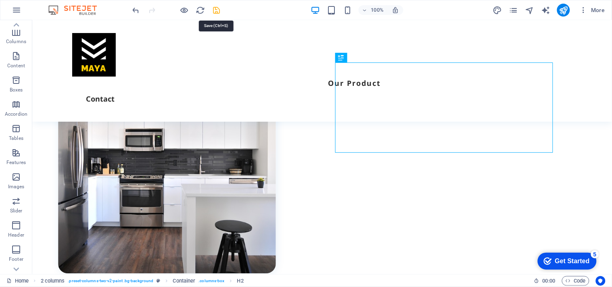
click at [220, 13] on icon "save" at bounding box center [216, 10] width 9 height 9
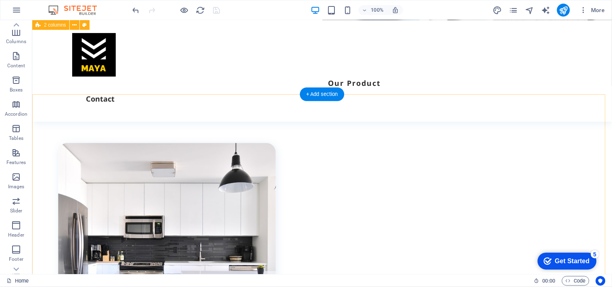
scroll to position [264, 0]
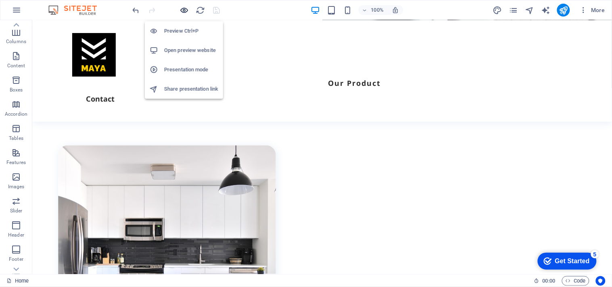
click at [182, 7] on icon "button" at bounding box center [184, 10] width 9 height 9
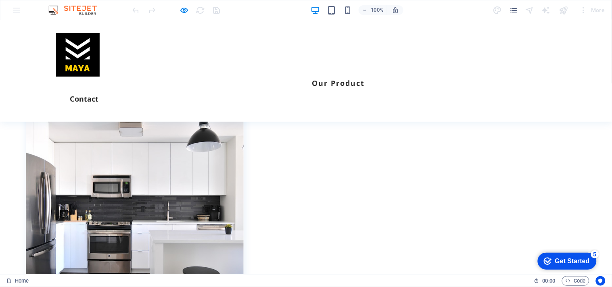
scroll to position [0, 0]
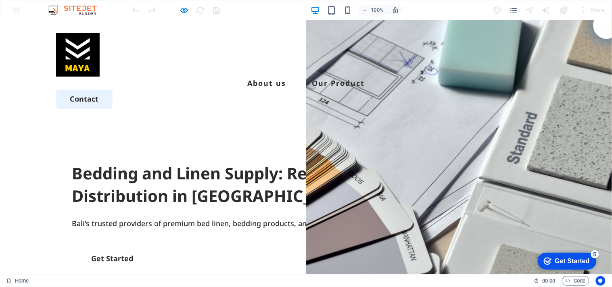
click at [113, 89] on link "Contact" at bounding box center [84, 98] width 56 height 19
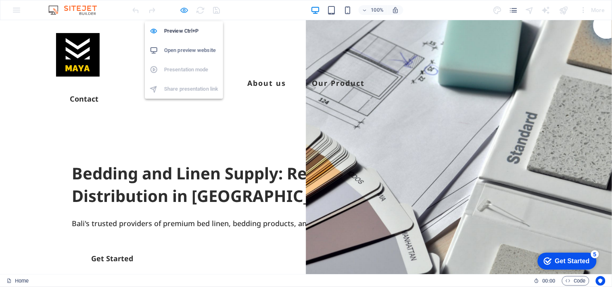
click at [186, 8] on icon "button" at bounding box center [184, 10] width 9 height 9
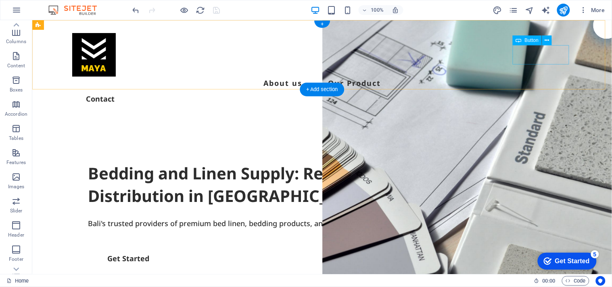
click at [527, 89] on div "Contact" at bounding box center [322, 98] width 500 height 19
select select "px"
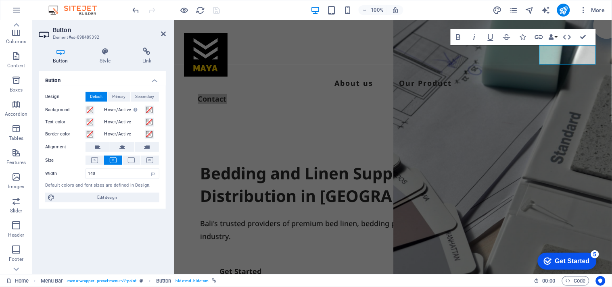
click at [136, 242] on div "Button Design Default Primary Secondary Background Hover/Active Switch to previ…" at bounding box center [102, 169] width 127 height 197
click at [118, 196] on span "Edit design" at bounding box center [107, 198] width 100 height 10
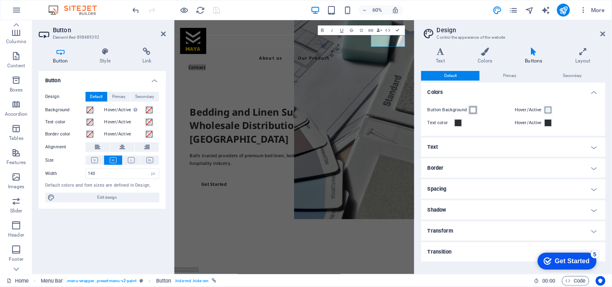
click at [474, 108] on span at bounding box center [473, 110] width 6 height 6
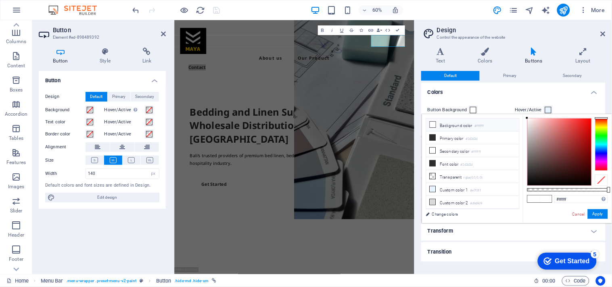
click at [98, 218] on div "Button Design Default Primary Secondary Background Hover/Active Switch to previ…" at bounding box center [102, 169] width 127 height 197
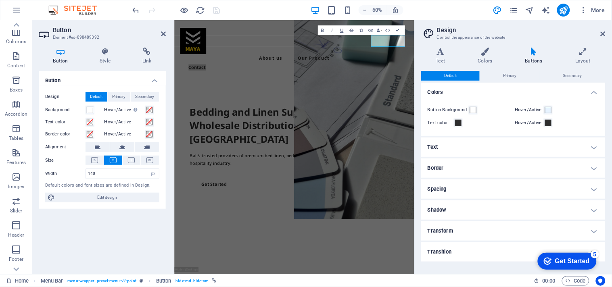
click at [602, 29] on h2 "Design" at bounding box center [521, 30] width 169 height 7
click at [603, 33] on icon at bounding box center [603, 34] width 5 height 6
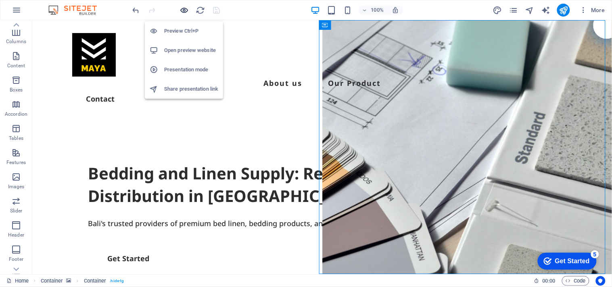
click at [182, 13] on icon "button" at bounding box center [184, 10] width 9 height 9
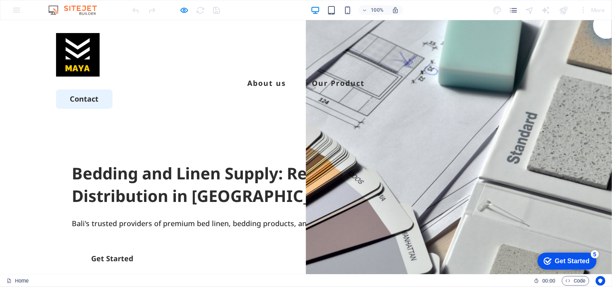
click at [113, 89] on link "Contact" at bounding box center [84, 98] width 56 height 19
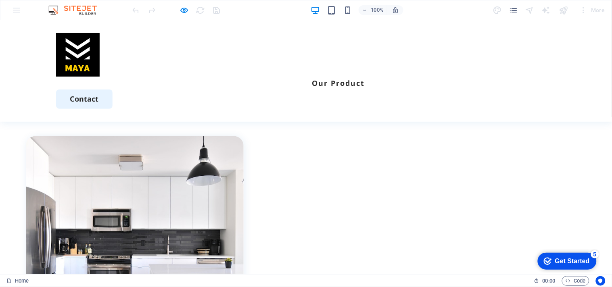
click at [113, 89] on link "Contact" at bounding box center [84, 98] width 56 height 19
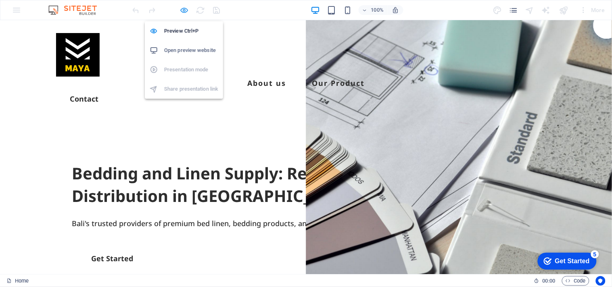
click at [183, 9] on icon "button" at bounding box center [184, 10] width 9 height 9
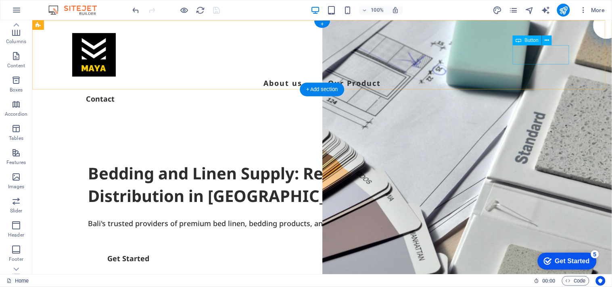
click at [522, 89] on div "Contact" at bounding box center [322, 98] width 500 height 19
select select "px"
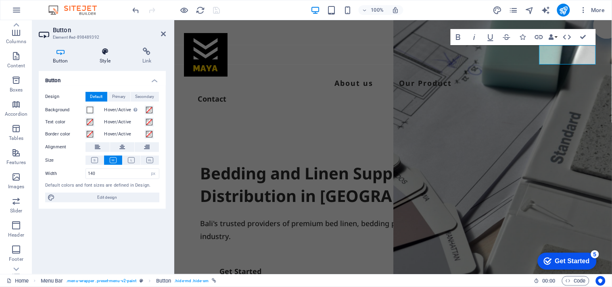
click at [106, 56] on h4 "Style" at bounding box center [107, 56] width 43 height 17
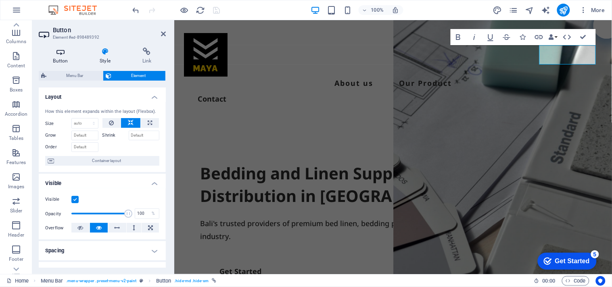
click at [65, 52] on icon at bounding box center [61, 52] width 44 height 8
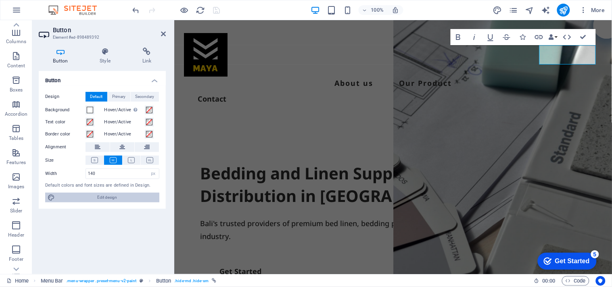
click at [104, 196] on span "Edit design" at bounding box center [107, 198] width 100 height 10
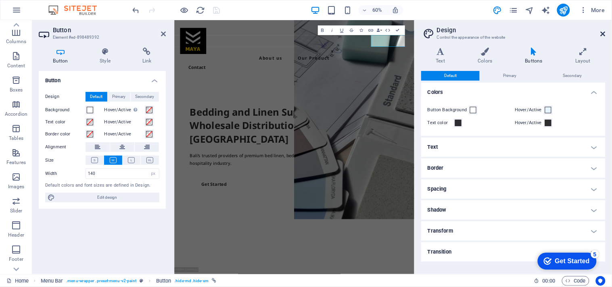
click at [602, 35] on icon at bounding box center [603, 34] width 5 height 6
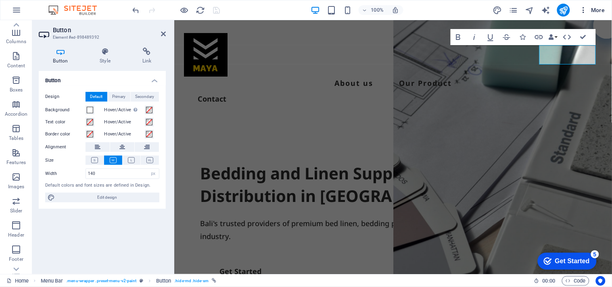
click at [592, 4] on button "More" at bounding box center [592, 10] width 32 height 13
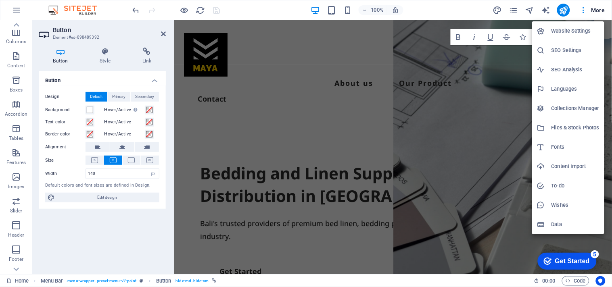
click at [499, 12] on div at bounding box center [306, 143] width 612 height 287
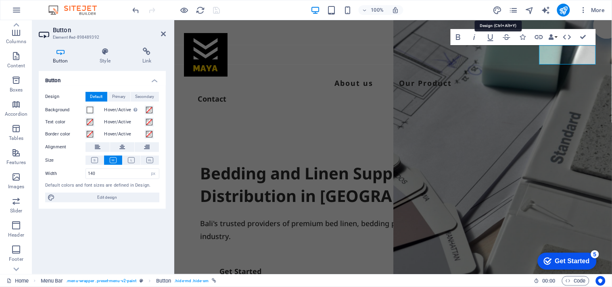
click at [497, 11] on icon "design" at bounding box center [497, 10] width 9 height 9
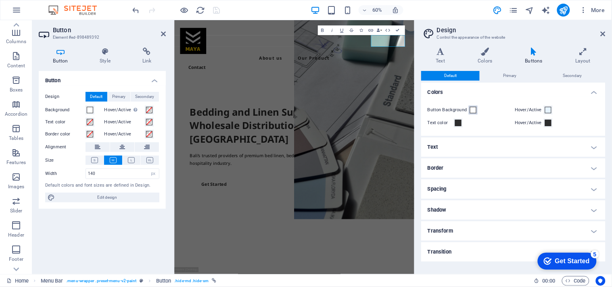
click at [471, 110] on span at bounding box center [473, 110] width 6 height 6
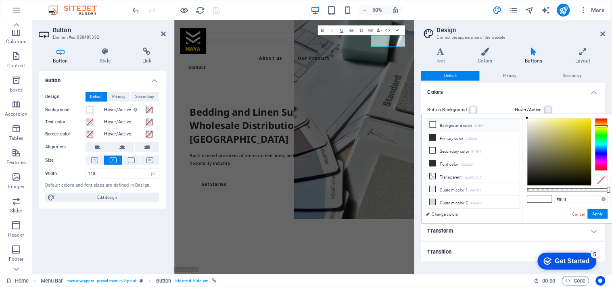
click at [604, 126] on div at bounding box center [601, 144] width 13 height 52
click at [600, 124] on div at bounding box center [601, 144] width 13 height 52
type input "#e19d0d"
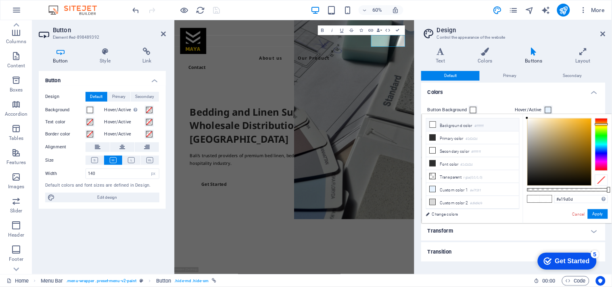
click at [587, 126] on div at bounding box center [560, 152] width 64 height 67
click at [598, 212] on button "Apply" at bounding box center [598, 214] width 20 height 10
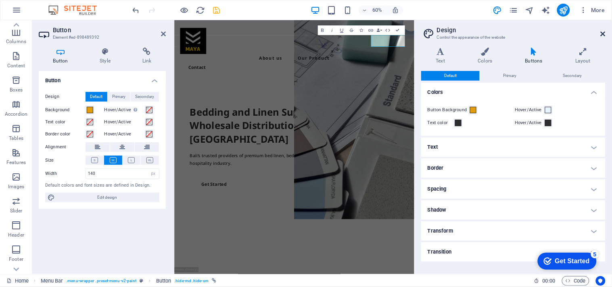
click at [601, 31] on icon at bounding box center [603, 34] width 5 height 6
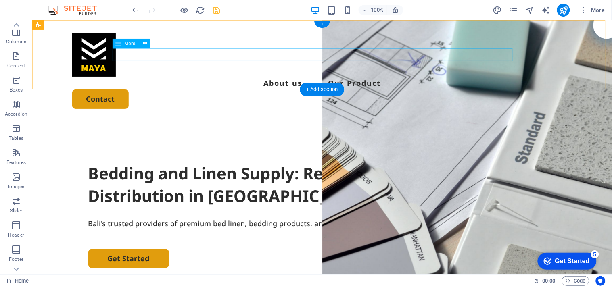
click at [271, 76] on nav "About us Our Product" at bounding box center [322, 82] width 500 height 13
select select
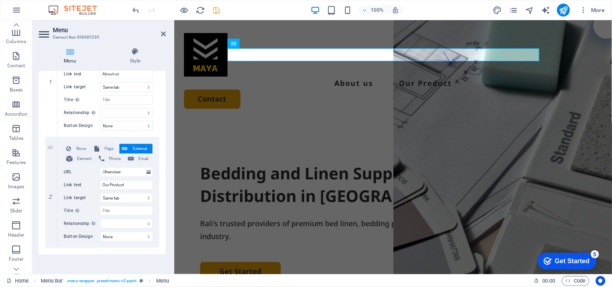
scroll to position [123, 0]
click at [136, 54] on icon at bounding box center [134, 52] width 61 height 8
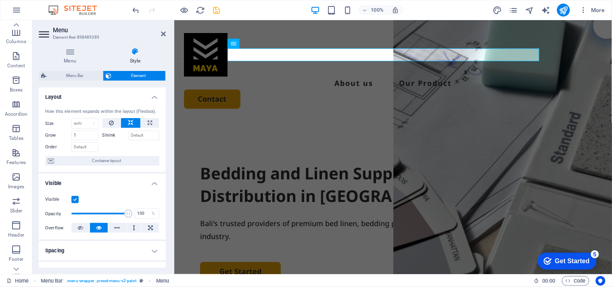
click at [151, 96] on h4 "Layout" at bounding box center [102, 95] width 127 height 15
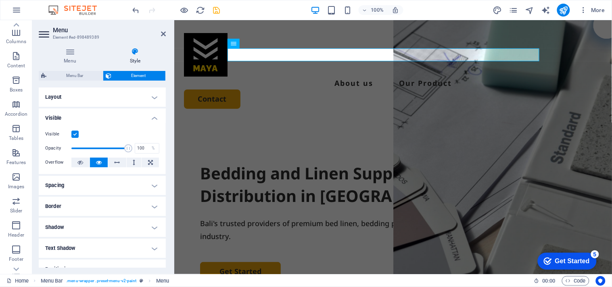
click at [153, 115] on h4 "Visible" at bounding box center [102, 116] width 127 height 15
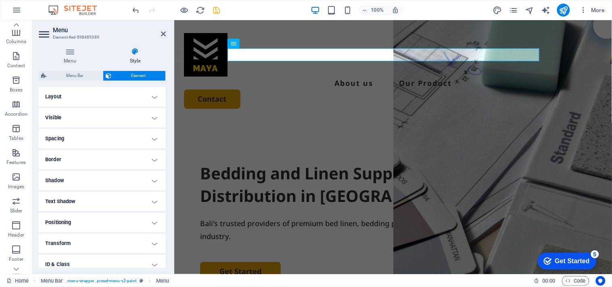
scroll to position [0, 0]
click at [97, 91] on h4 "Layout" at bounding box center [102, 97] width 127 height 19
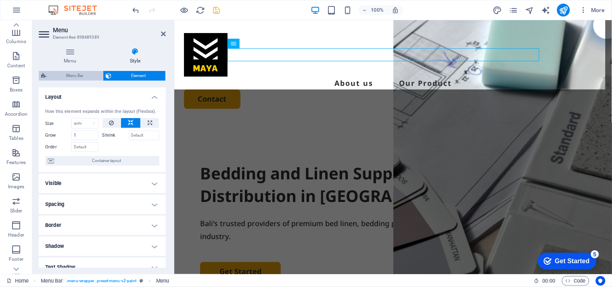
click at [78, 75] on span "Menu Bar" at bounding box center [75, 76] width 52 height 10
select select "rem"
select select "px"
select select "rem"
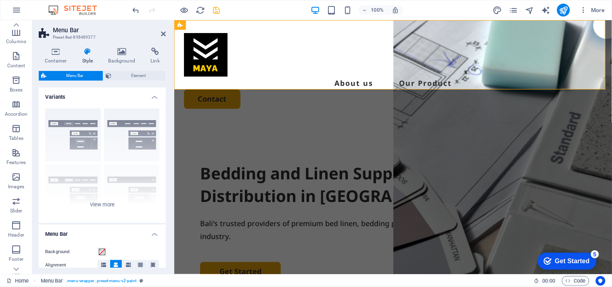
click at [85, 54] on icon at bounding box center [87, 52] width 23 height 8
click at [156, 95] on h4 "Variants" at bounding box center [102, 95] width 127 height 15
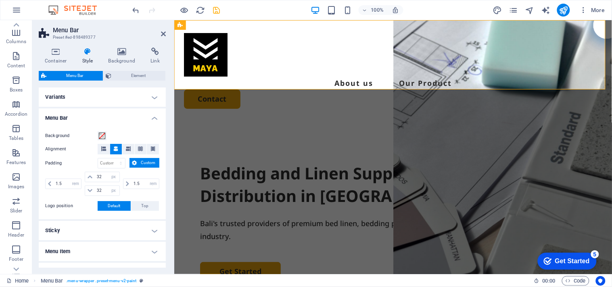
click at [155, 119] on h4 "Menu Bar" at bounding box center [102, 116] width 127 height 15
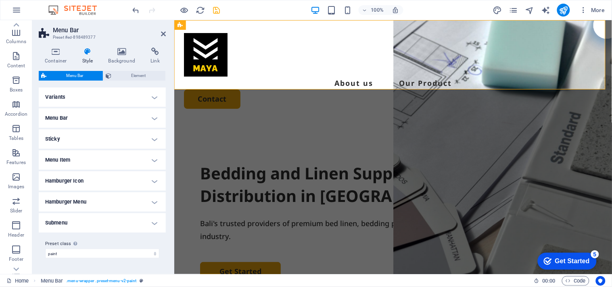
click at [127, 122] on h4 "Menu Bar" at bounding box center [102, 118] width 127 height 19
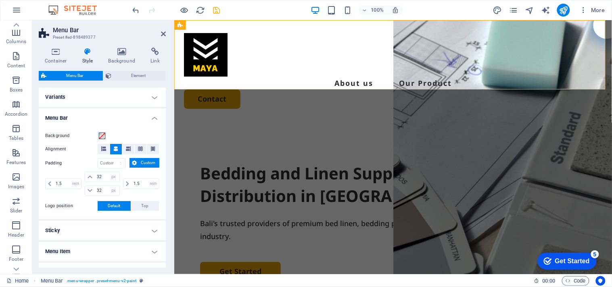
click at [152, 115] on h4 "Menu Bar" at bounding box center [102, 116] width 127 height 15
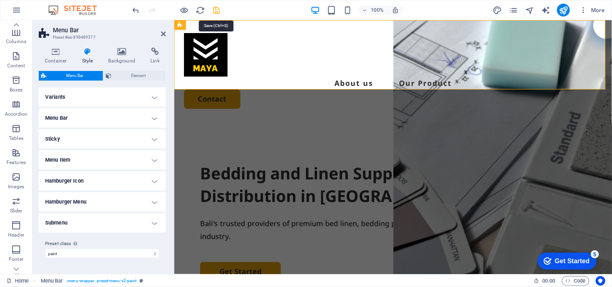
click at [219, 10] on icon "save" at bounding box center [216, 10] width 9 height 9
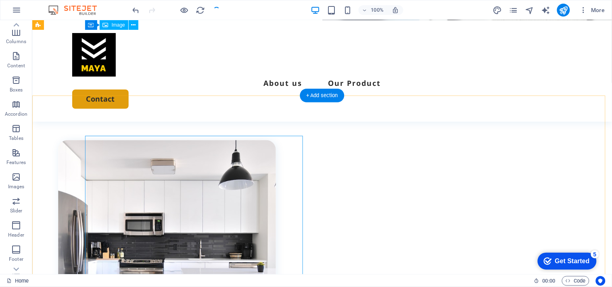
scroll to position [269, 0]
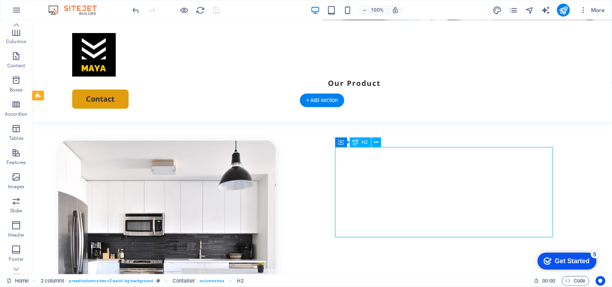
scroll to position [252, 0]
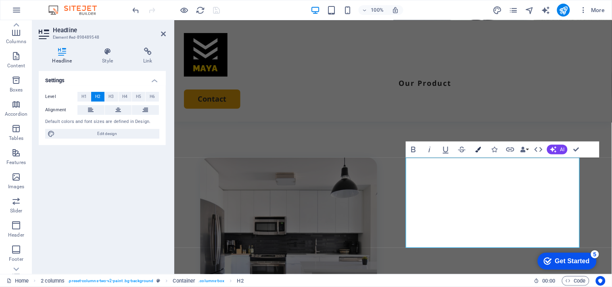
click at [476, 146] on button "Colors" at bounding box center [477, 150] width 15 height 16
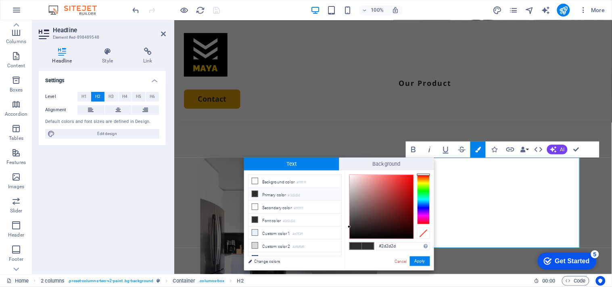
click at [81, 223] on div "Settings Level H1 H2 H3 H4 H5 H6 Alignment Default colors and font sizes are de…" at bounding box center [102, 169] width 127 height 197
click at [403, 259] on link "Cancel" at bounding box center [401, 262] width 14 height 6
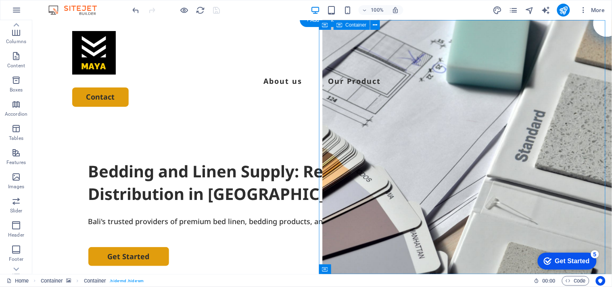
scroll to position [0, 0]
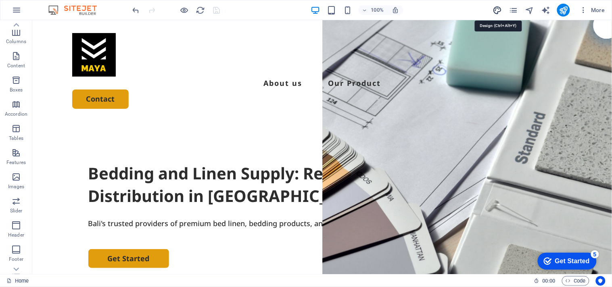
click at [498, 10] on icon "design" at bounding box center [497, 10] width 9 height 9
select select "px"
select select "700"
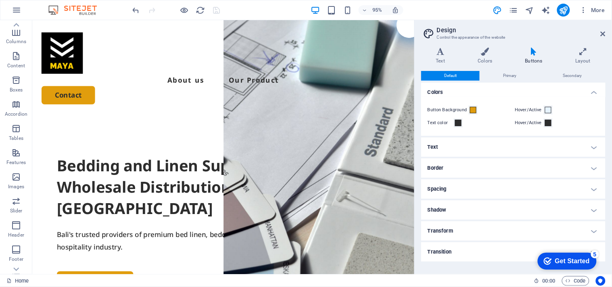
click at [457, 146] on h4 "Text" at bounding box center [513, 147] width 184 height 19
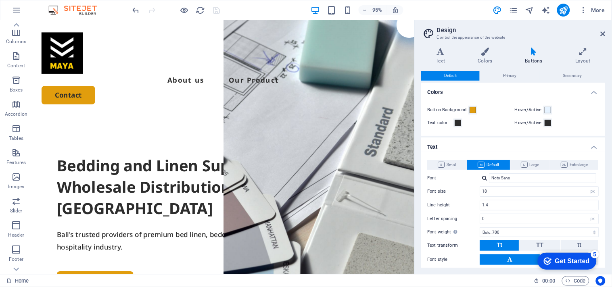
click at [457, 146] on h4 "Text" at bounding box center [513, 145] width 184 height 15
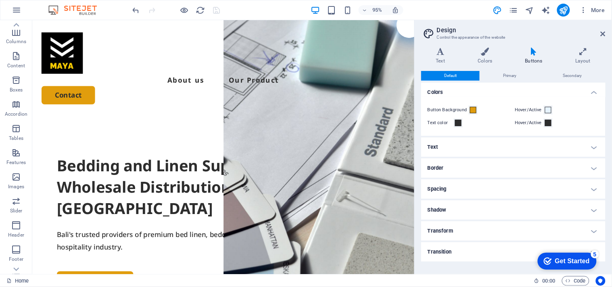
click at [453, 162] on h4 "Border" at bounding box center [513, 168] width 184 height 19
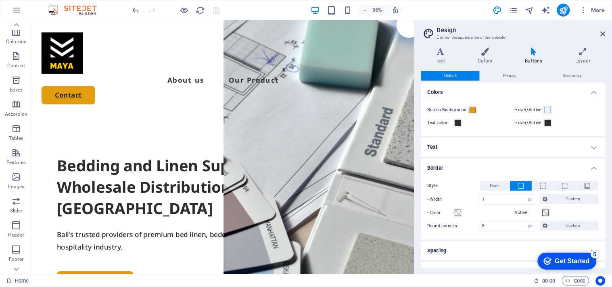
click at [453, 162] on h4 "Border" at bounding box center [513, 166] width 184 height 15
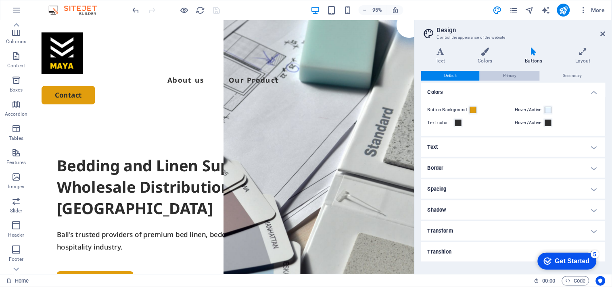
click at [521, 74] on button "Primary" at bounding box center [509, 76] width 59 height 10
click at [449, 73] on span "Default" at bounding box center [450, 76] width 13 height 10
click at [602, 31] on icon at bounding box center [603, 34] width 5 height 6
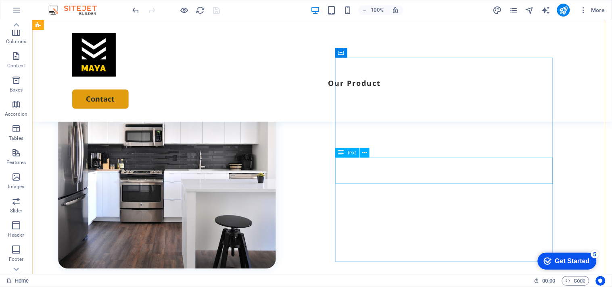
scroll to position [269, 0]
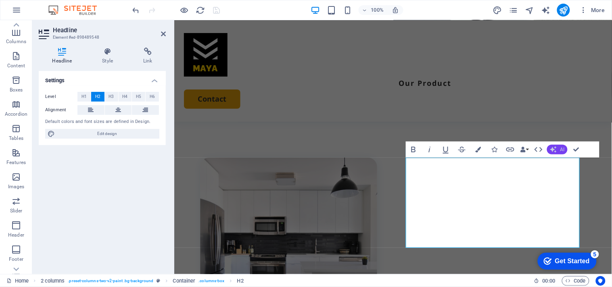
click at [560, 147] on span "AI" at bounding box center [562, 149] width 4 height 5
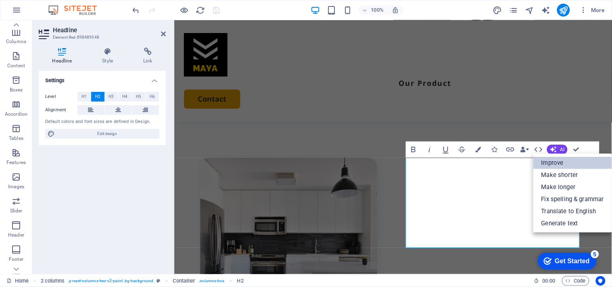
click at [565, 162] on link "Improve" at bounding box center [572, 163] width 79 height 12
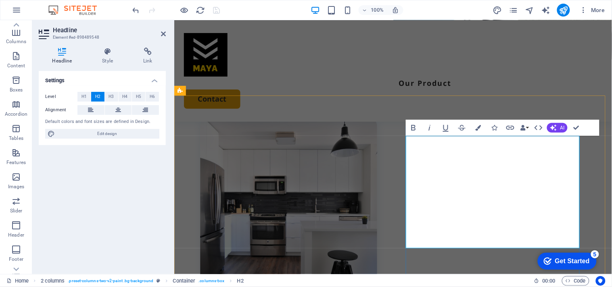
scroll to position [297, 0]
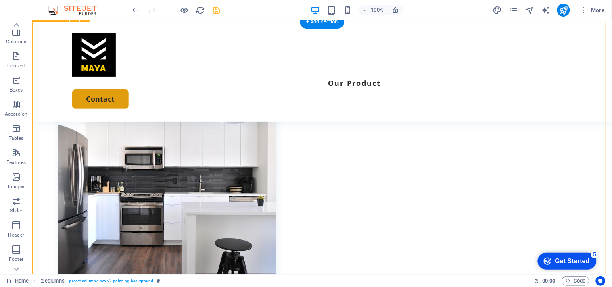
scroll to position [386, 0]
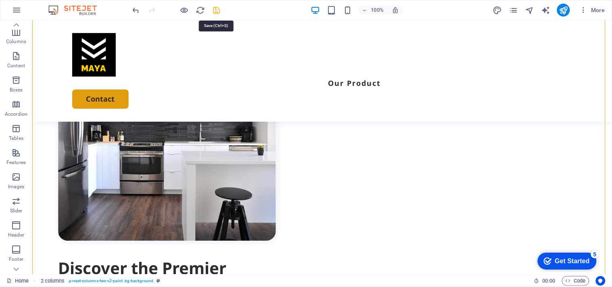
click at [215, 8] on icon "save" at bounding box center [216, 10] width 9 height 9
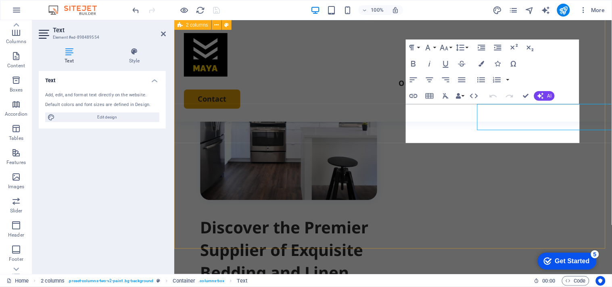
scroll to position [428, 0]
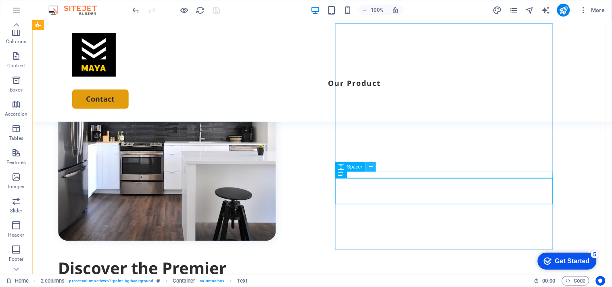
click at [370, 167] on icon at bounding box center [371, 167] width 4 height 8
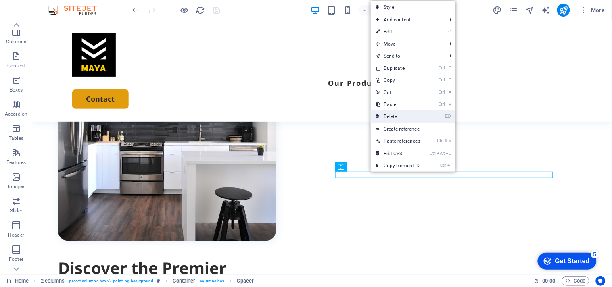
click at [395, 114] on link "⌦ Delete" at bounding box center [398, 117] width 54 height 12
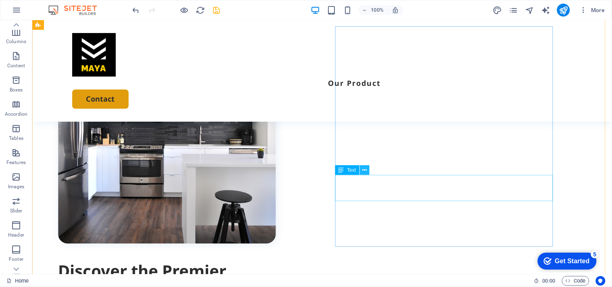
click at [368, 169] on button at bounding box center [365, 170] width 10 height 10
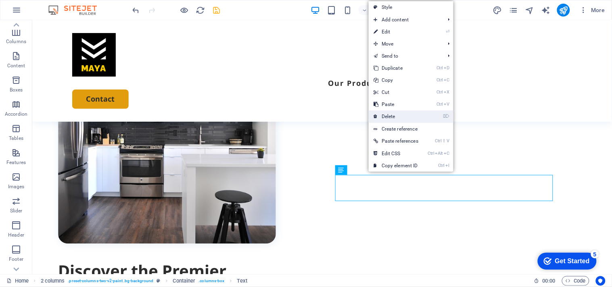
click at [389, 114] on link "⌦ Delete" at bounding box center [396, 117] width 54 height 12
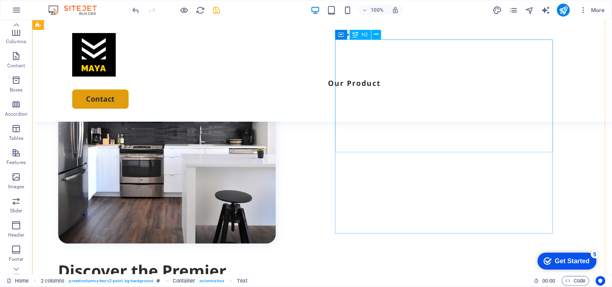
scroll to position [382, 0]
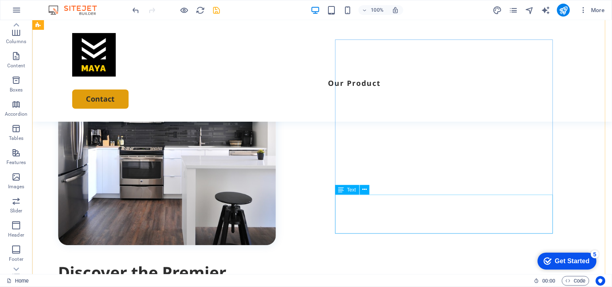
click at [363, 190] on icon at bounding box center [364, 190] width 4 height 8
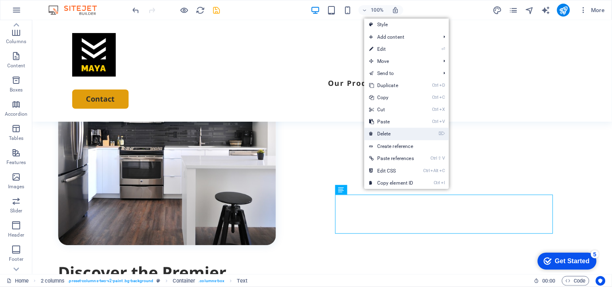
click at [385, 131] on link "⌦ Delete" at bounding box center [391, 134] width 54 height 12
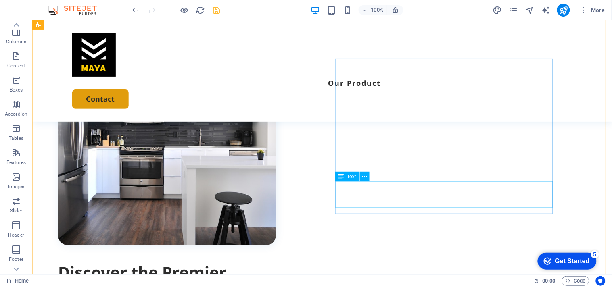
click at [229, 189] on figure at bounding box center [167, 136] width 218 height 218
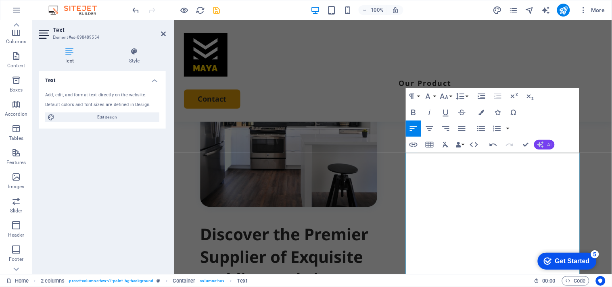
click at [543, 144] on icon "button" at bounding box center [540, 145] width 6 height 6
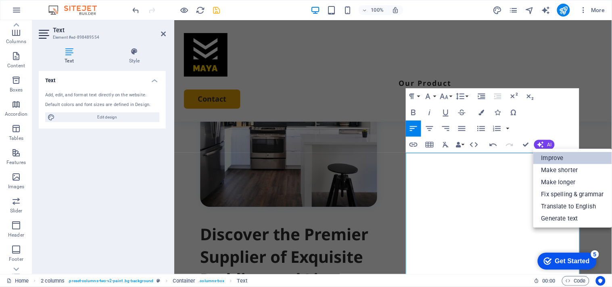
click at [547, 152] on link "Improve" at bounding box center [572, 158] width 79 height 12
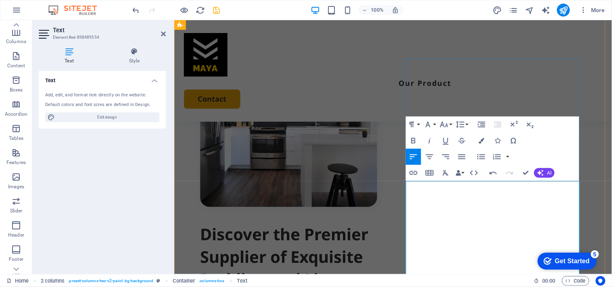
scroll to position [334, 0]
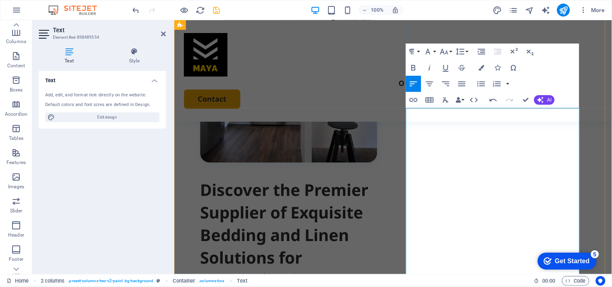
scroll to position [469, 0]
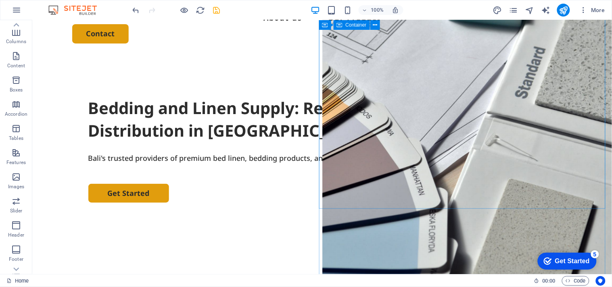
scroll to position [0, 0]
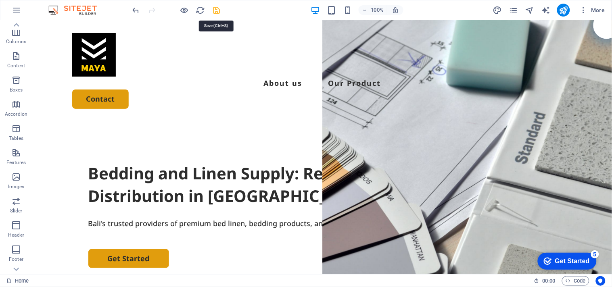
click at [218, 10] on icon "save" at bounding box center [216, 10] width 9 height 9
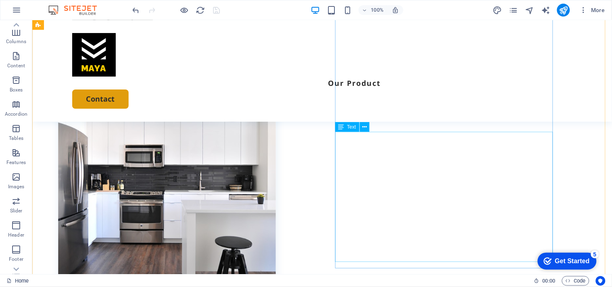
scroll to position [313, 0]
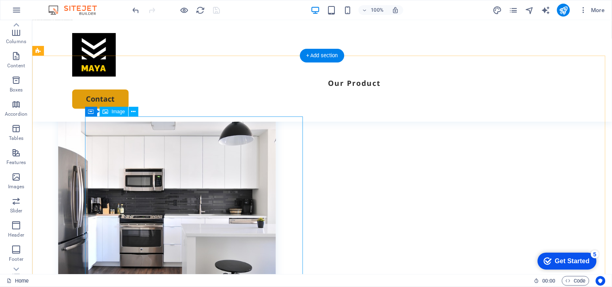
click at [130, 152] on figure at bounding box center [167, 205] width 218 height 218
select select "%"
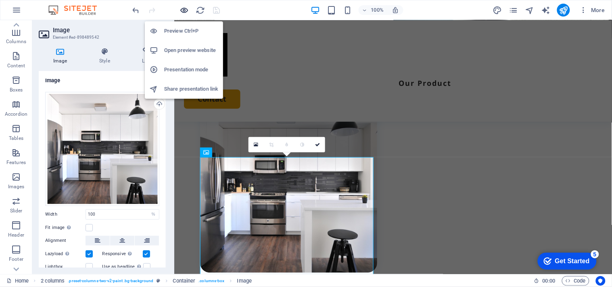
click at [186, 9] on icon "button" at bounding box center [184, 10] width 9 height 9
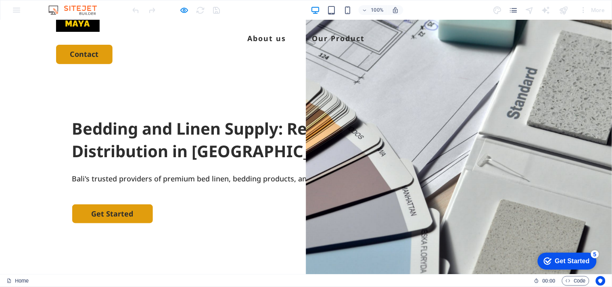
scroll to position [0, 0]
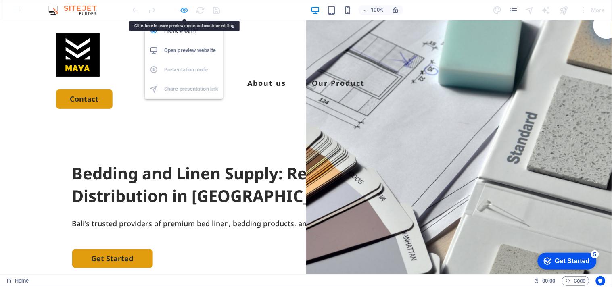
click at [186, 10] on icon "button" at bounding box center [184, 10] width 9 height 9
select select "%"
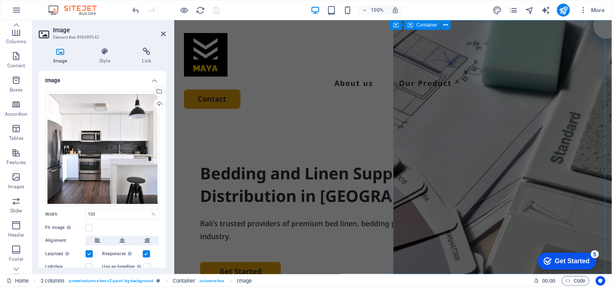
select select "vh"
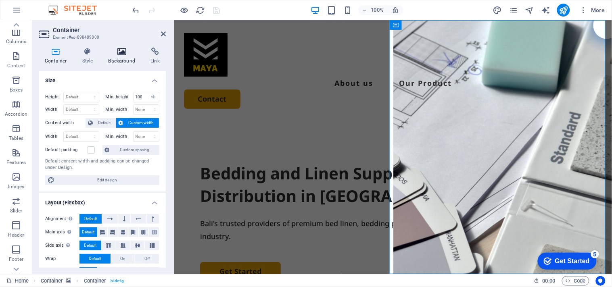
click at [125, 59] on h4 "Background" at bounding box center [123, 56] width 42 height 17
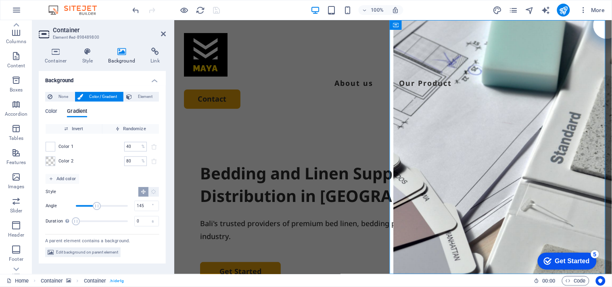
click at [128, 56] on h4 "Background" at bounding box center [123, 56] width 42 height 17
click at [124, 55] on icon at bounding box center [121, 52] width 39 height 8
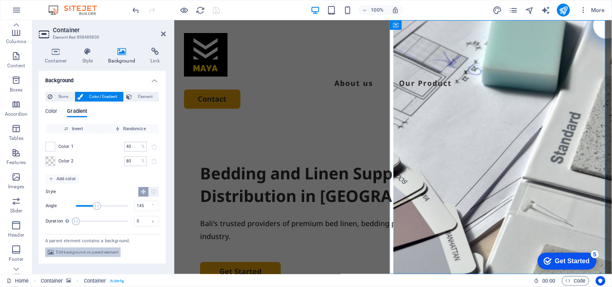
click at [103, 254] on span "Edit background on parent element" at bounding box center [87, 253] width 62 height 10
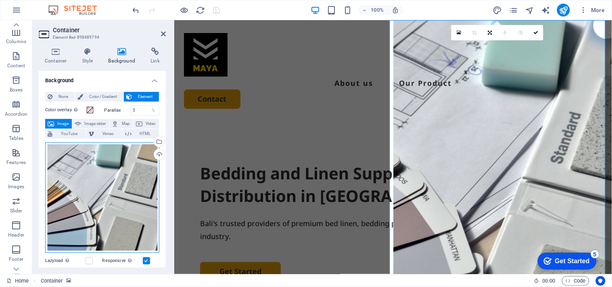
click at [107, 159] on div "Drag files here, click to choose files or select files from Files or our free s…" at bounding box center [102, 197] width 114 height 111
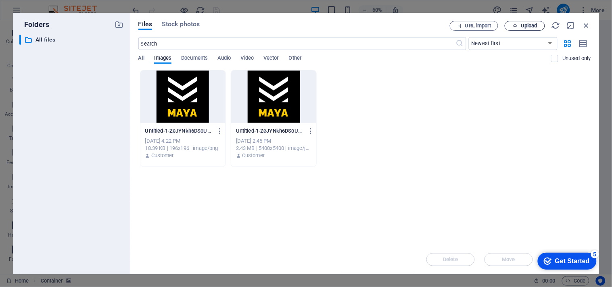
click at [514, 25] on icon "button" at bounding box center [514, 25] width 5 height 5
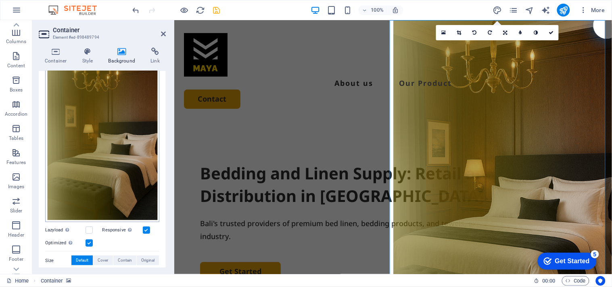
scroll to position [90, 0]
click at [219, 6] on icon "save" at bounding box center [216, 10] width 9 height 9
select select "%"
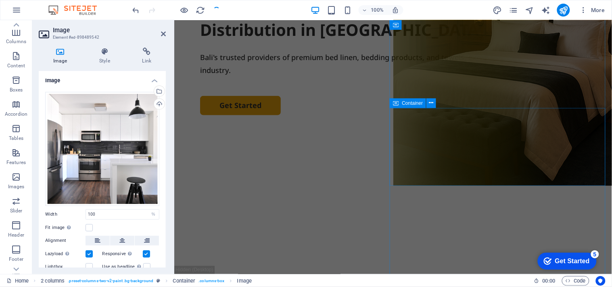
scroll to position [0, 0]
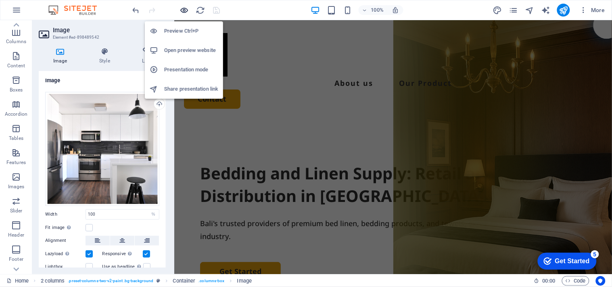
click at [182, 10] on icon "button" at bounding box center [184, 10] width 9 height 9
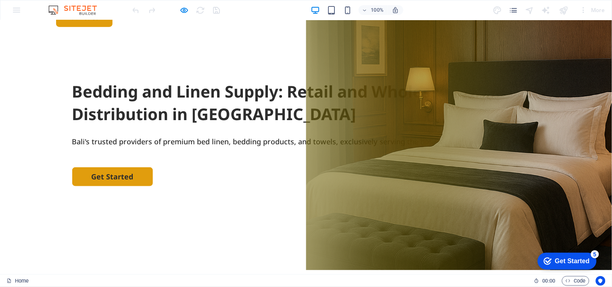
scroll to position [90, 0]
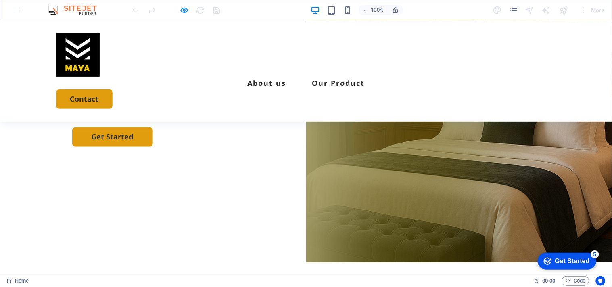
click at [373, 211] on div at bounding box center [459, 96] width 306 height 332
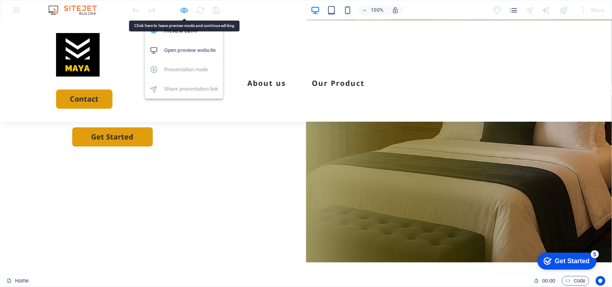
drag, startPoint x: 183, startPoint y: 6, endPoint x: 107, endPoint y: 173, distance: 183.0
click at [183, 6] on icon "button" at bounding box center [184, 10] width 9 height 9
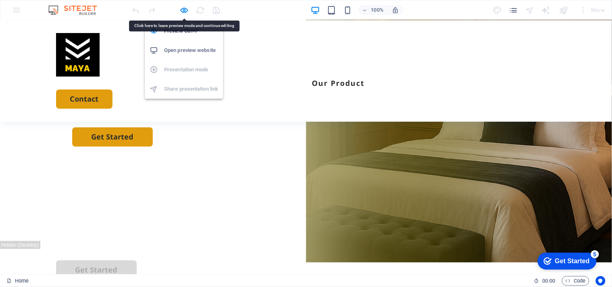
select select "%"
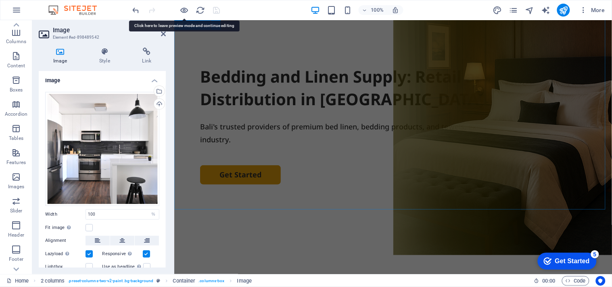
scroll to position [140, 0]
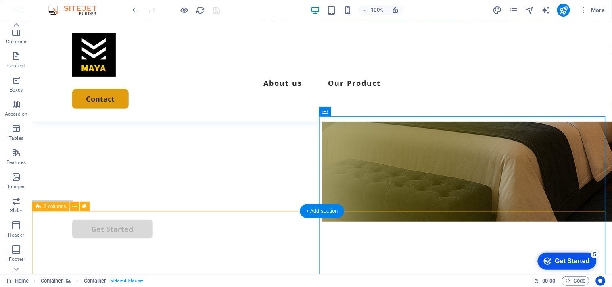
scroll to position [113, 0]
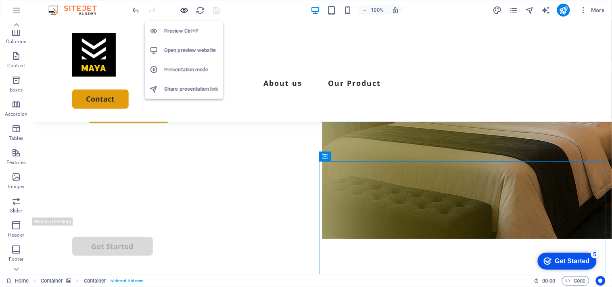
click at [186, 6] on icon "button" at bounding box center [184, 10] width 9 height 9
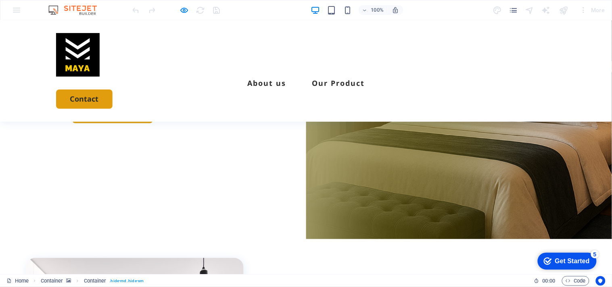
click at [344, 186] on div at bounding box center [459, 73] width 306 height 332
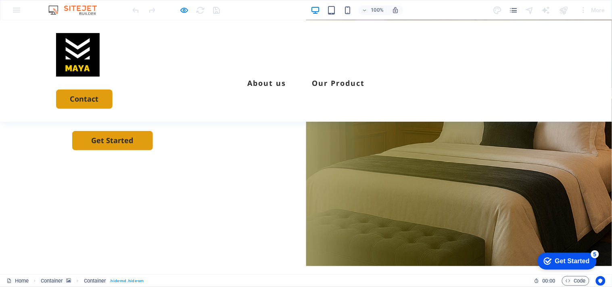
scroll to position [90, 0]
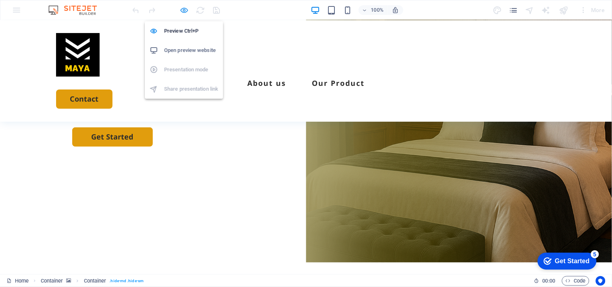
click at [181, 9] on icon "button" at bounding box center [184, 10] width 9 height 9
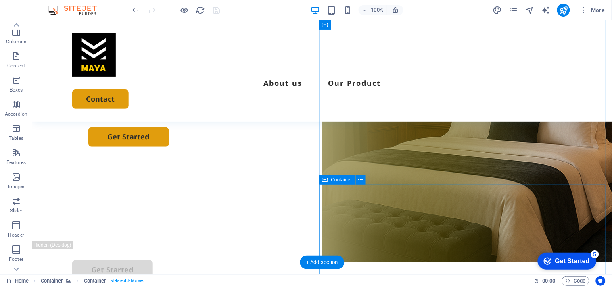
click at [361, 180] on icon at bounding box center [360, 179] width 4 height 8
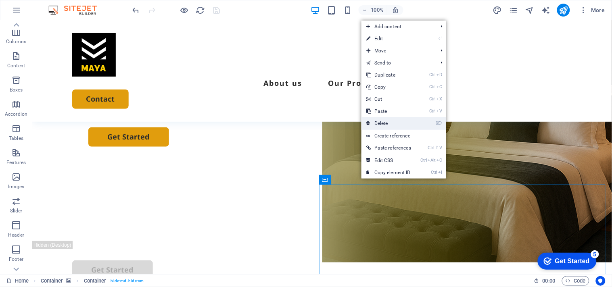
click at [374, 125] on link "⌦ Delete" at bounding box center [388, 123] width 54 height 12
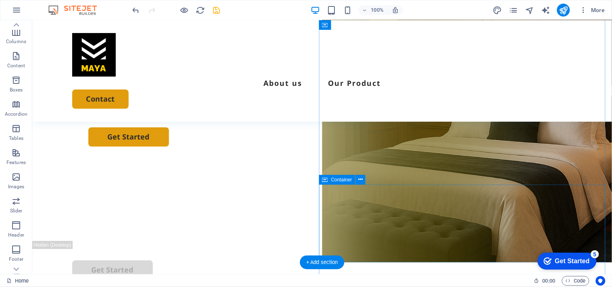
click at [361, 179] on icon at bounding box center [360, 179] width 4 height 8
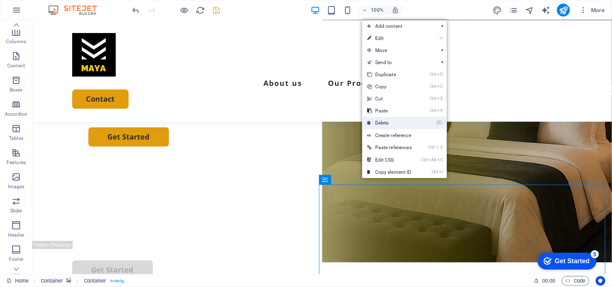
click at [379, 122] on link "⌦ Delete" at bounding box center [389, 123] width 54 height 12
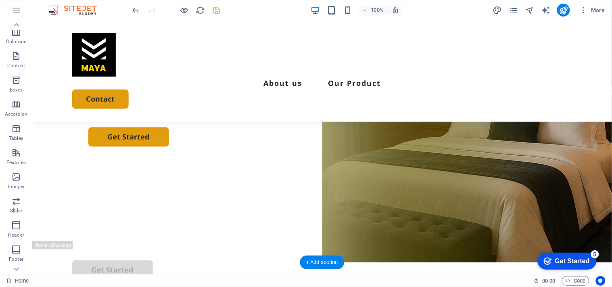
click at [335, 198] on figure at bounding box center [467, 96] width 290 height 332
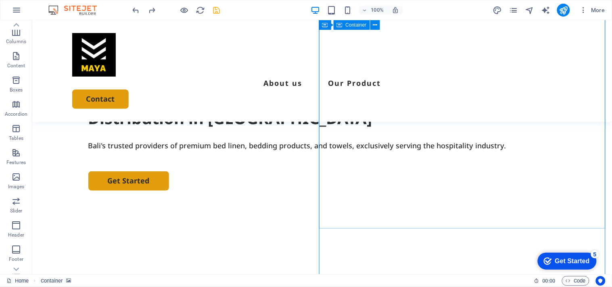
scroll to position [0, 0]
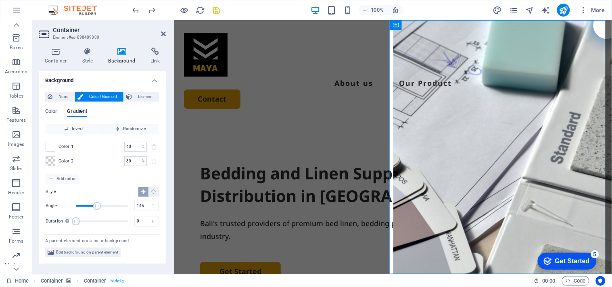
scroll to position [109, 0]
click at [94, 252] on span "Edit background on parent element" at bounding box center [87, 253] width 62 height 10
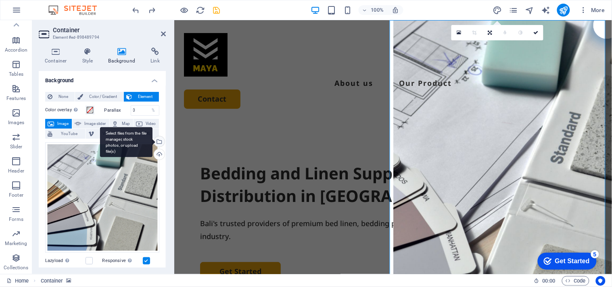
click at [159, 140] on div "Select files from the file manager, stock photos, or upload file(s)" at bounding box center [158, 142] width 12 height 12
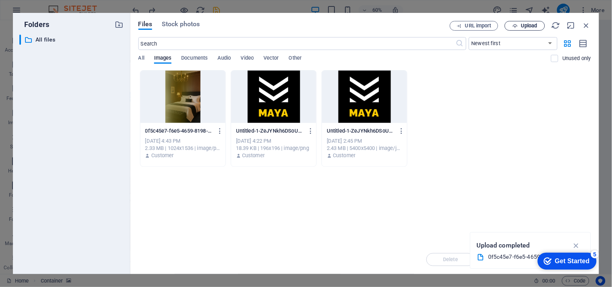
click at [522, 26] on span "Upload" at bounding box center [529, 25] width 17 height 5
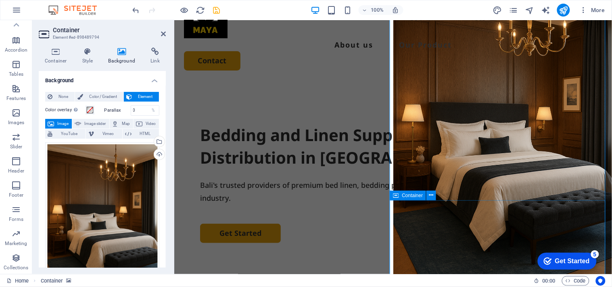
scroll to position [0, 0]
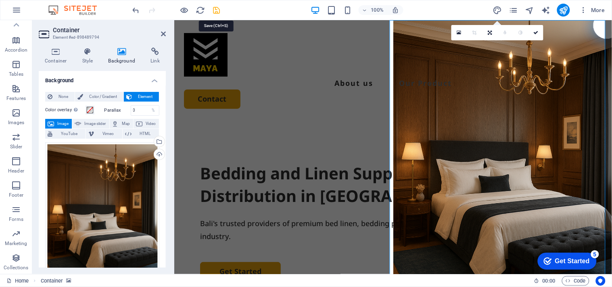
click at [214, 10] on icon "save" at bounding box center [216, 10] width 9 height 9
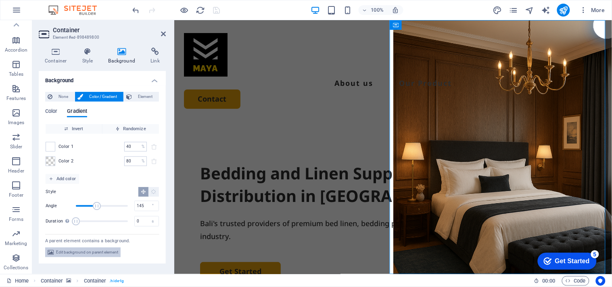
click at [101, 249] on span "Edit background on parent element" at bounding box center [87, 253] width 62 height 10
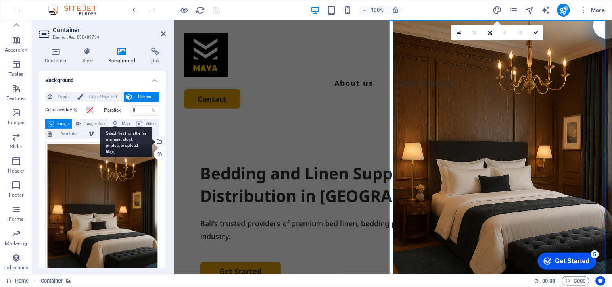
click at [160, 142] on div "Select files from the file manager, stock photos, or upload file(s)" at bounding box center [158, 142] width 12 height 12
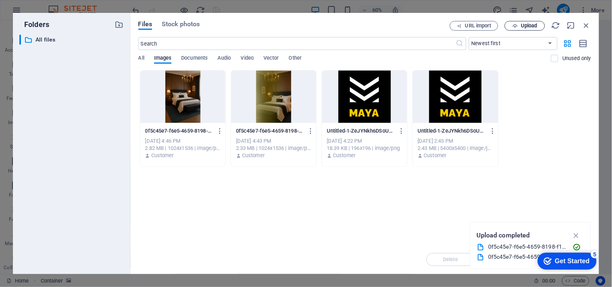
click at [521, 23] on span "Upload" at bounding box center [529, 25] width 17 height 5
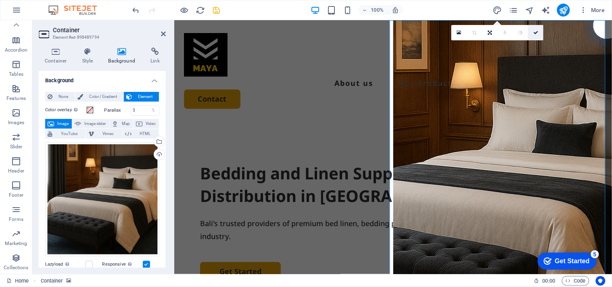
click at [533, 31] on icon at bounding box center [535, 32] width 5 height 5
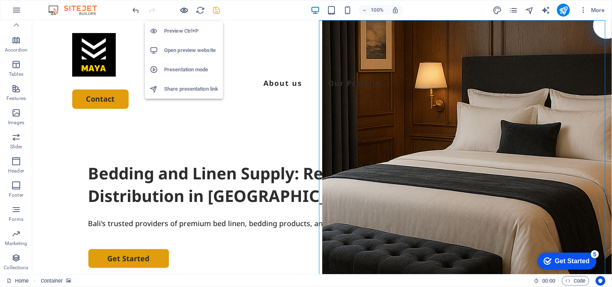
click at [182, 9] on icon "button" at bounding box center [184, 10] width 9 height 9
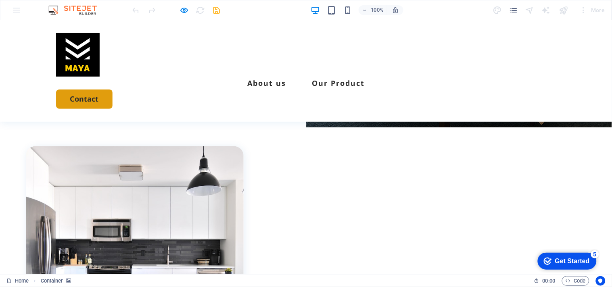
scroll to position [224, 0]
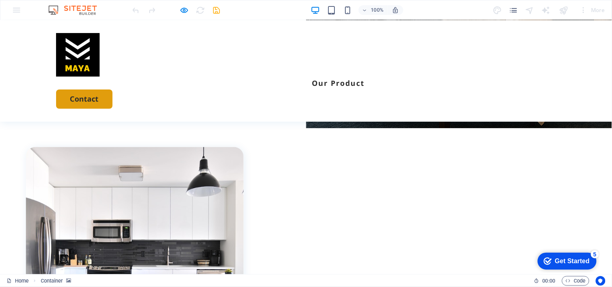
click at [260, 79] on link "About us" at bounding box center [266, 82] width 39 height 7
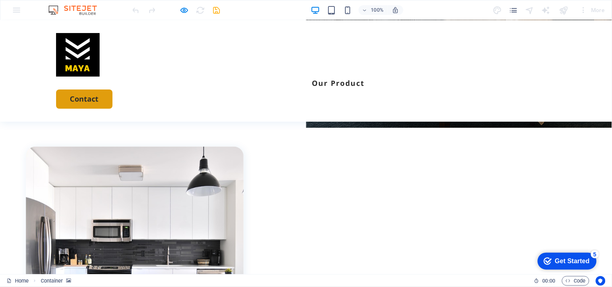
scroll to position [225, 0]
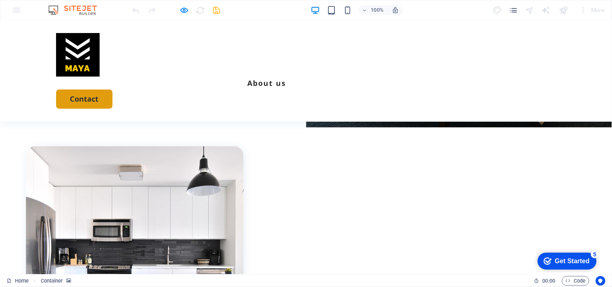
click at [336, 79] on link "Our Product" at bounding box center [338, 82] width 53 height 7
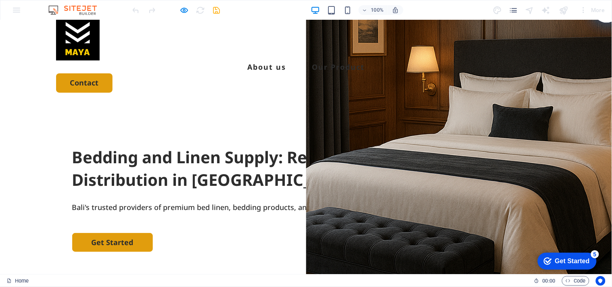
scroll to position [0, 0]
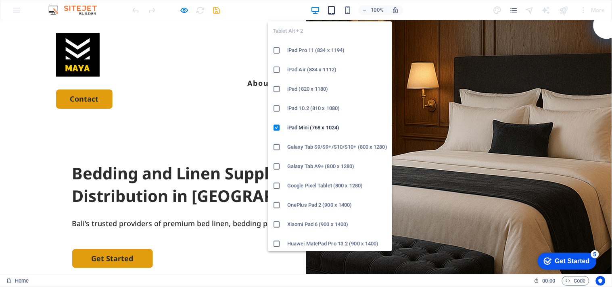
click at [333, 7] on icon "button" at bounding box center [331, 10] width 9 height 9
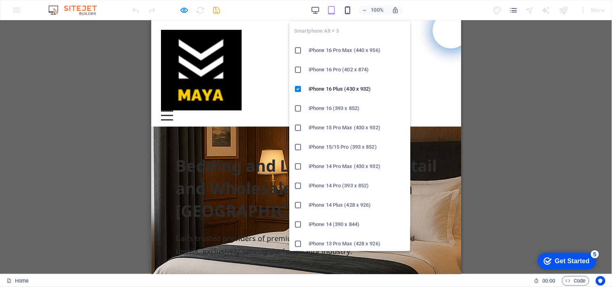
click at [349, 7] on icon "button" at bounding box center [347, 10] width 9 height 9
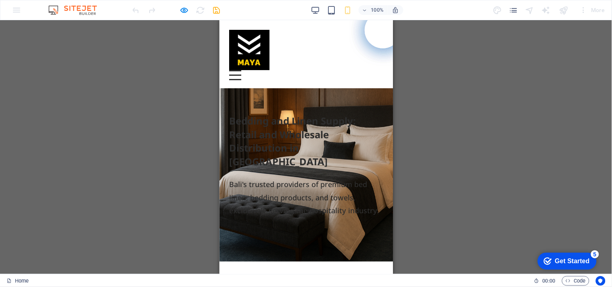
click at [241, 70] on div at bounding box center [235, 75] width 12 height 10
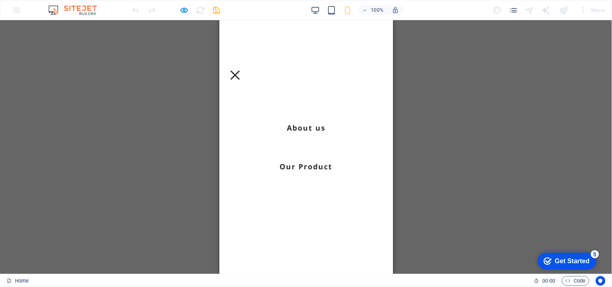
click at [241, 70] on div at bounding box center [235, 75] width 12 height 10
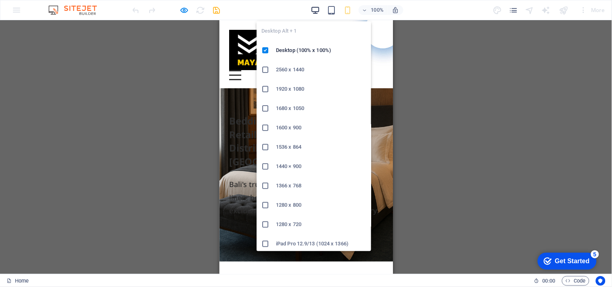
click at [315, 8] on icon "button" at bounding box center [315, 10] width 9 height 9
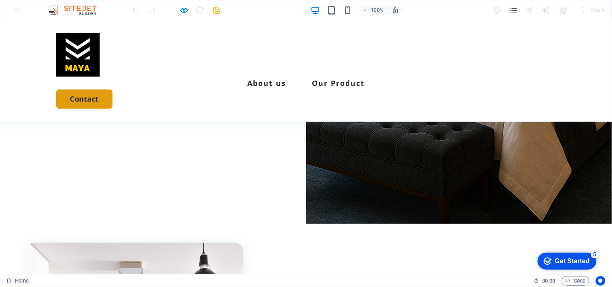
scroll to position [90, 0]
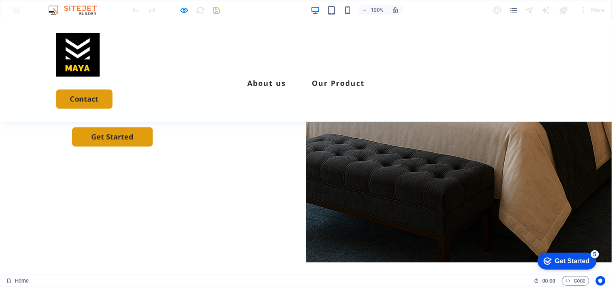
click at [350, 198] on div at bounding box center [459, 96] width 306 height 332
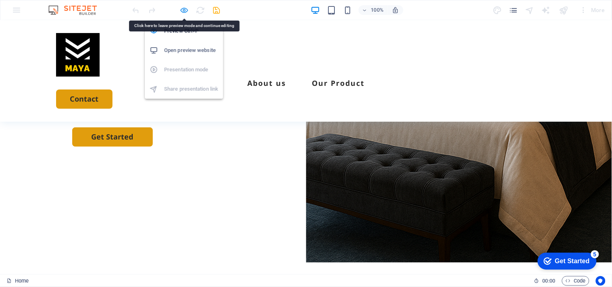
click at [182, 11] on icon "button" at bounding box center [184, 10] width 9 height 9
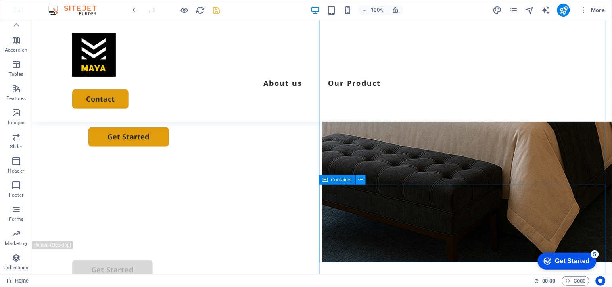
click at [360, 179] on icon at bounding box center [360, 179] width 4 height 8
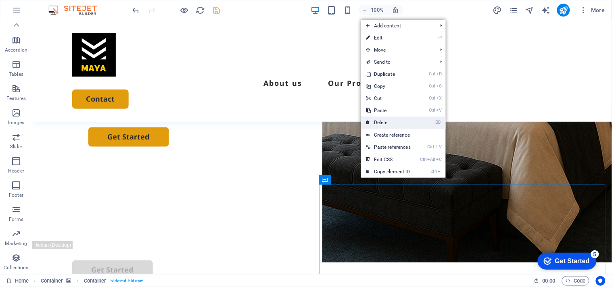
click at [382, 123] on link "⌦ Delete" at bounding box center [388, 123] width 54 height 12
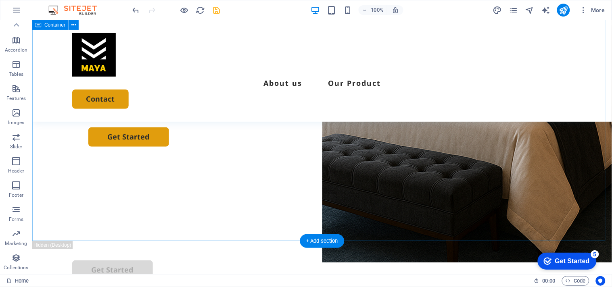
click at [212, 210] on div "Bedding and Linen Supply: Retail and Wholesale Distribution in [GEOGRAPHIC_DATA…" at bounding box center [322, 85] width 580 height 311
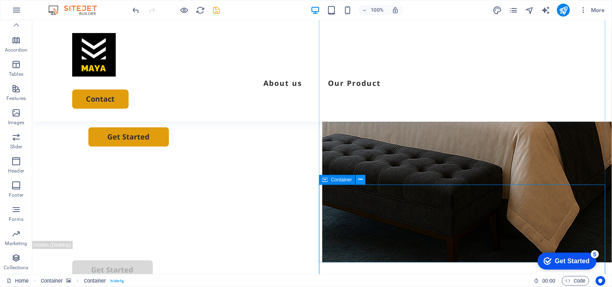
click at [359, 180] on icon at bounding box center [360, 179] width 4 height 8
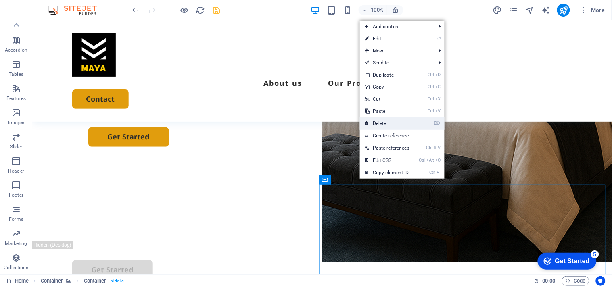
click at [374, 124] on link "⌦ Delete" at bounding box center [387, 123] width 54 height 12
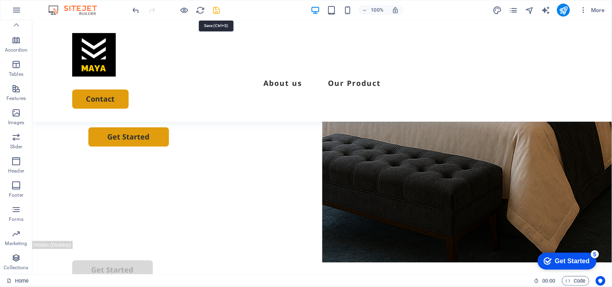
click at [219, 11] on icon "save" at bounding box center [216, 10] width 9 height 9
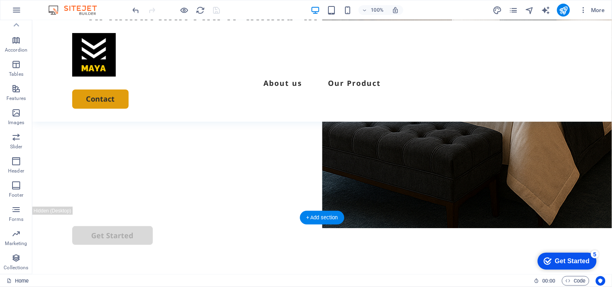
scroll to position [134, 0]
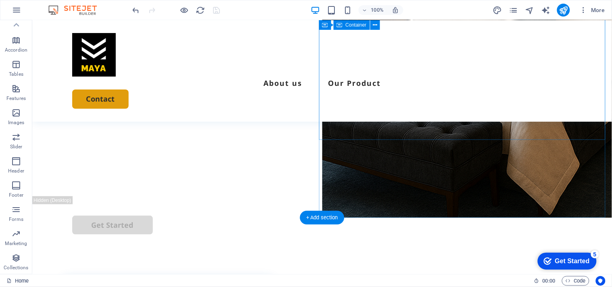
click at [373, 178] on figure at bounding box center [467, 51] width 290 height 332
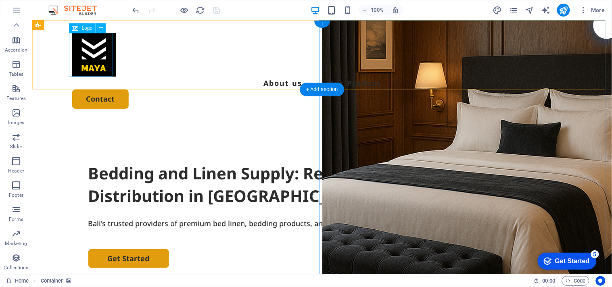
click at [97, 50] on div at bounding box center [322, 55] width 500 height 44
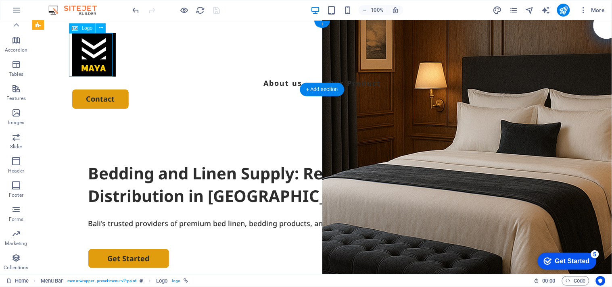
click at [97, 50] on div at bounding box center [322, 55] width 500 height 44
select select "px"
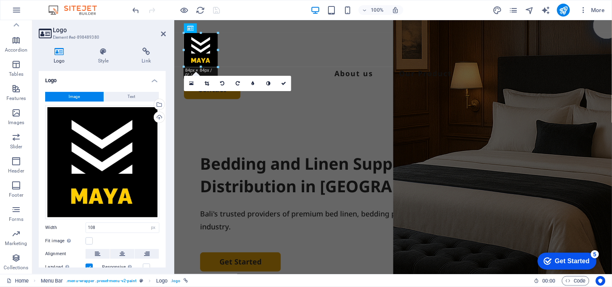
drag, startPoint x: 226, startPoint y: 75, endPoint x: 216, endPoint y: 63, distance: 15.4
type input "84"
click at [280, 82] on link at bounding box center [283, 83] width 15 height 15
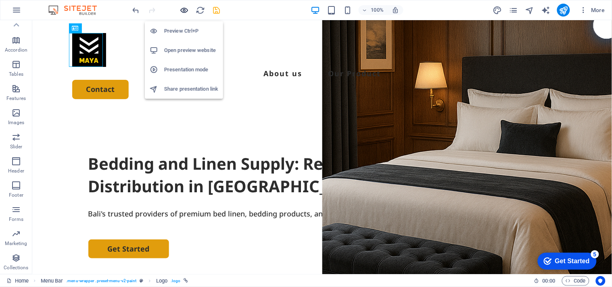
click at [186, 13] on icon "button" at bounding box center [184, 10] width 9 height 9
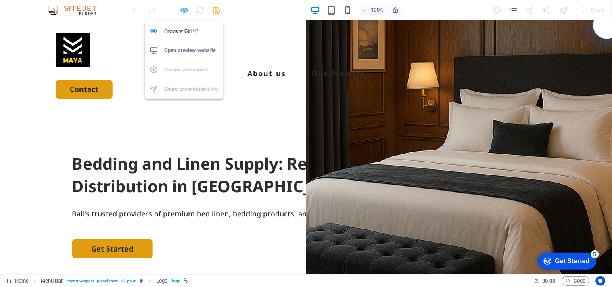
click at [182, 6] on icon "button" at bounding box center [184, 10] width 9 height 9
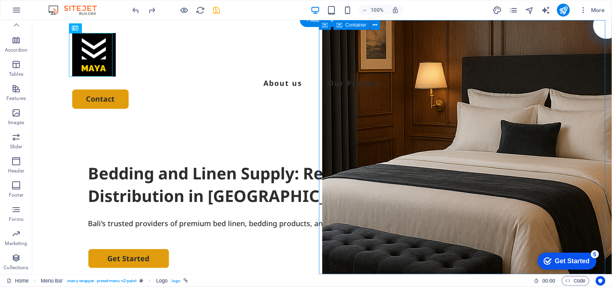
scroll to position [90, 0]
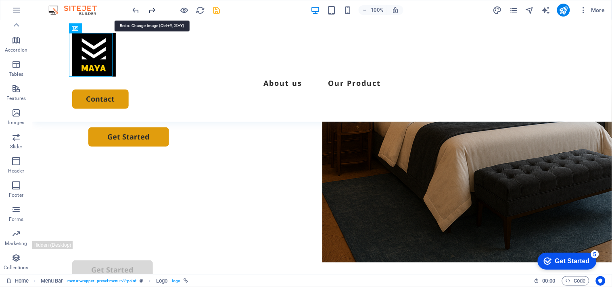
click at [152, 6] on icon "redo" at bounding box center [152, 10] width 9 height 9
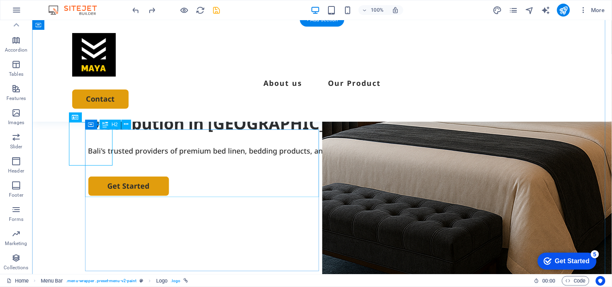
scroll to position [0, 0]
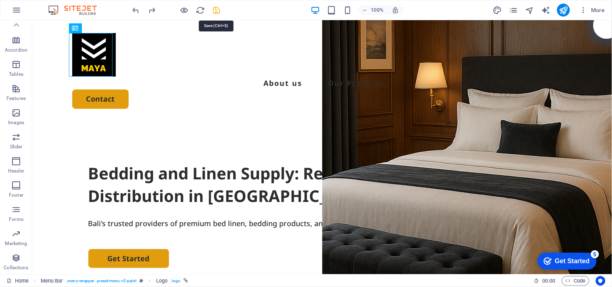
click at [215, 8] on icon "save" at bounding box center [216, 10] width 9 height 9
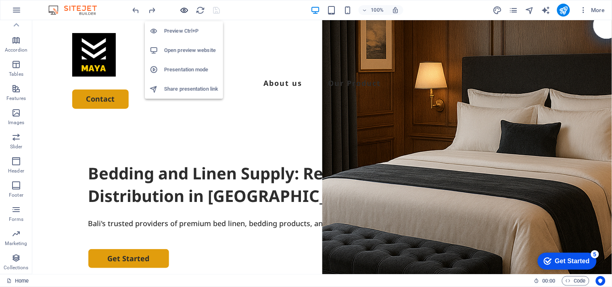
click at [188, 10] on icon "button" at bounding box center [184, 10] width 9 height 9
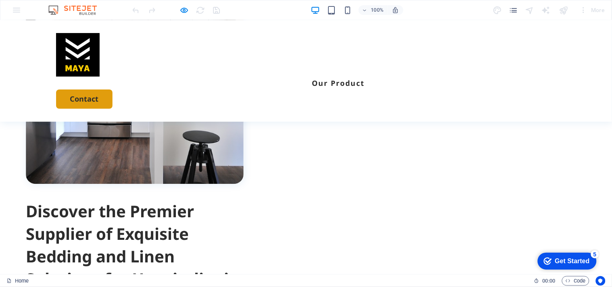
scroll to position [448, 0]
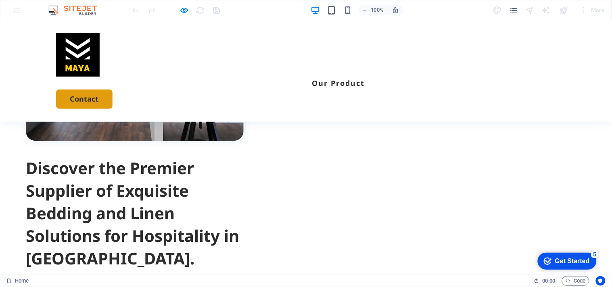
click at [268, 76] on li "About us" at bounding box center [266, 82] width 39 height 13
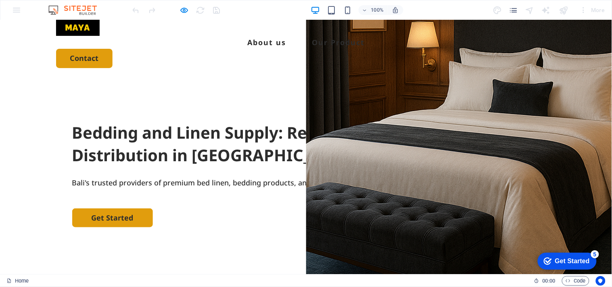
scroll to position [0, 0]
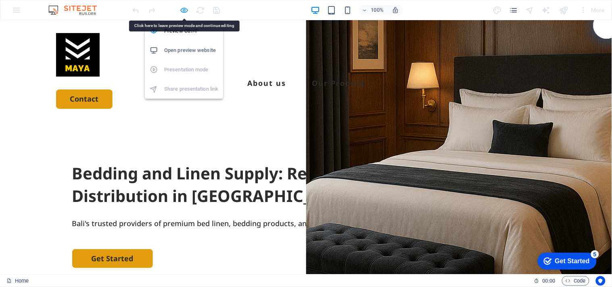
drag, startPoint x: 184, startPoint y: 8, endPoint x: 416, endPoint y: 118, distance: 256.4
click at [184, 8] on icon "button" at bounding box center [184, 10] width 9 height 9
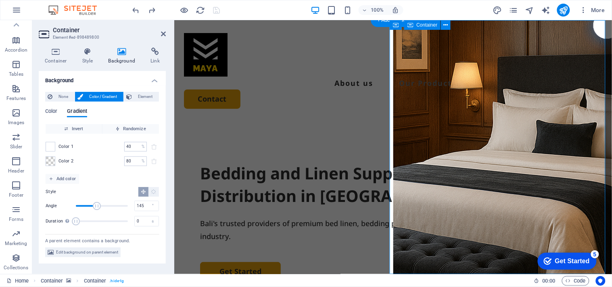
click at [124, 53] on icon at bounding box center [121, 52] width 39 height 8
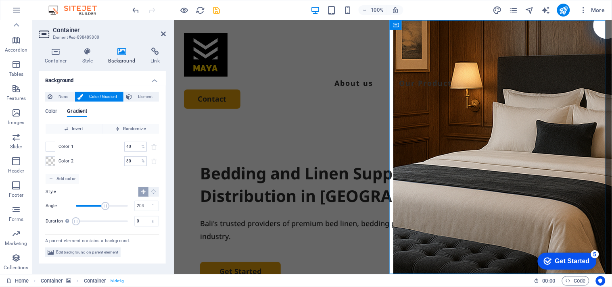
click at [105, 204] on span "Angle" at bounding box center [102, 206] width 52 height 12
type input "165"
drag, startPoint x: 105, startPoint y: 204, endPoint x: 100, endPoint y: 204, distance: 5.6
click at [100, 204] on span "Angle" at bounding box center [100, 206] width 8 height 8
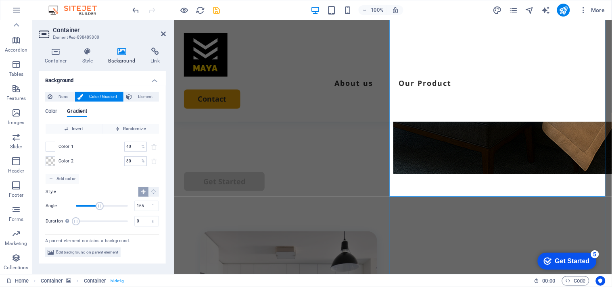
scroll to position [179, 0]
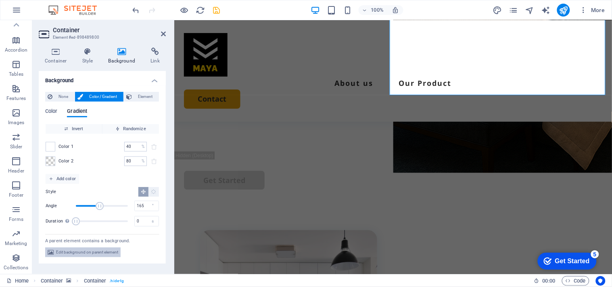
click at [85, 252] on span "Edit background on parent element" at bounding box center [87, 253] width 62 height 10
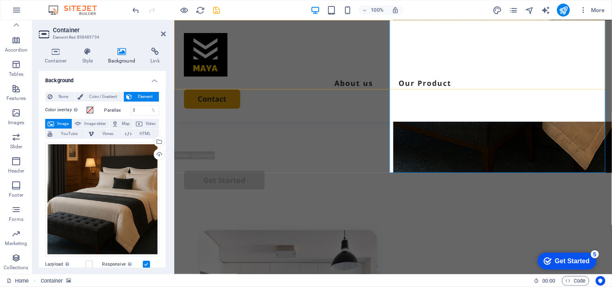
scroll to position [0, 0]
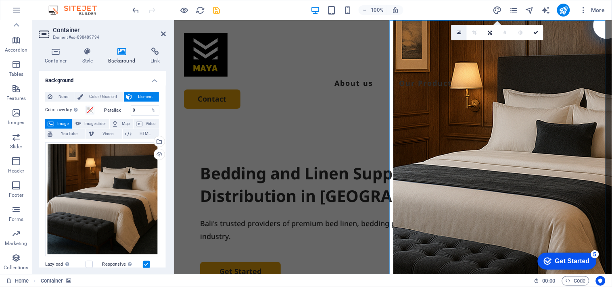
click at [459, 36] on link at bounding box center [458, 32] width 15 height 15
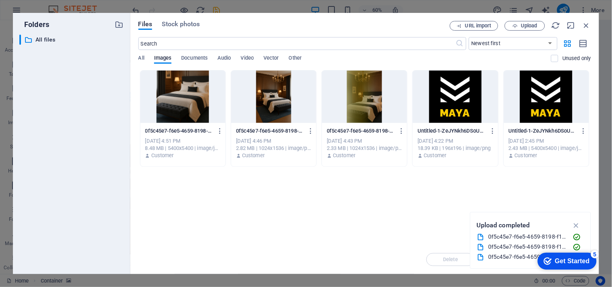
click at [167, 93] on div at bounding box center [182, 97] width 85 height 52
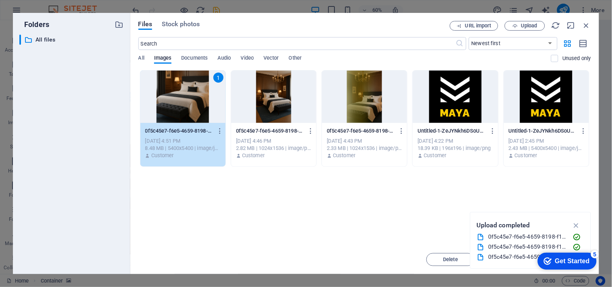
click at [167, 93] on div "1" at bounding box center [182, 97] width 85 height 52
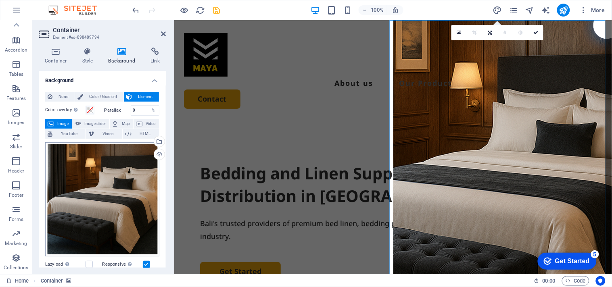
scroll to position [45, 0]
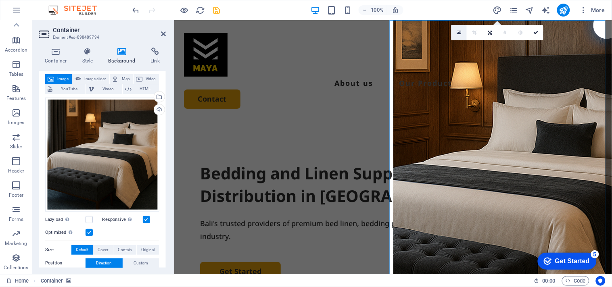
click at [457, 29] on link at bounding box center [458, 32] width 15 height 15
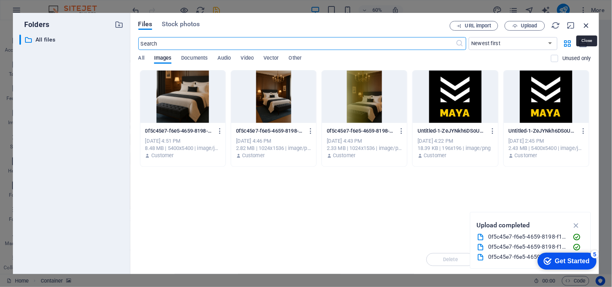
click at [584, 26] on icon "button" at bounding box center [586, 25] width 9 height 9
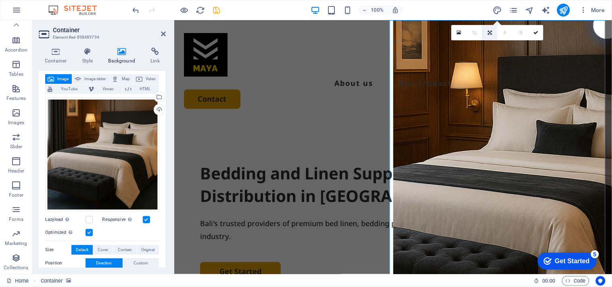
click at [491, 35] on icon at bounding box center [490, 32] width 4 height 5
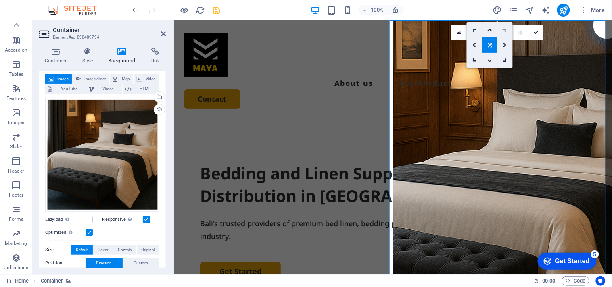
click at [489, 59] on icon at bounding box center [489, 60] width 5 height 5
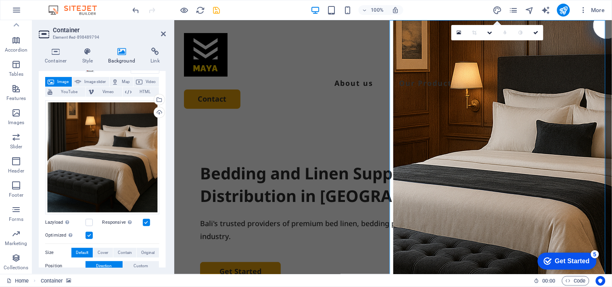
scroll to position [14, 0]
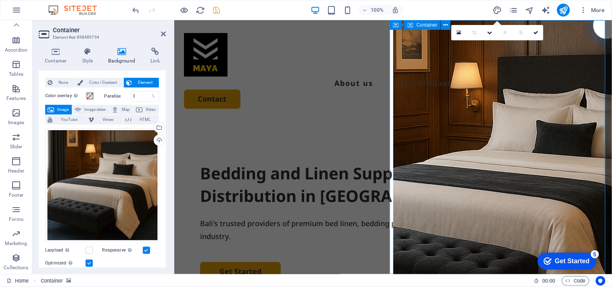
click at [488, 31] on icon at bounding box center [489, 32] width 5 height 5
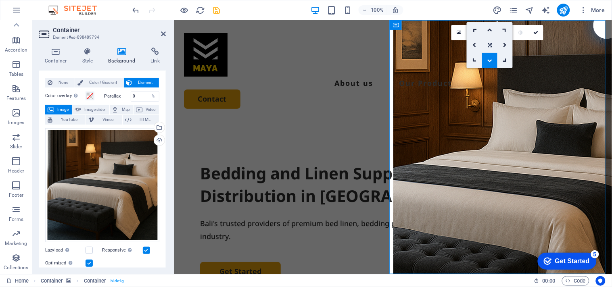
click at [486, 40] on link at bounding box center [489, 45] width 15 height 15
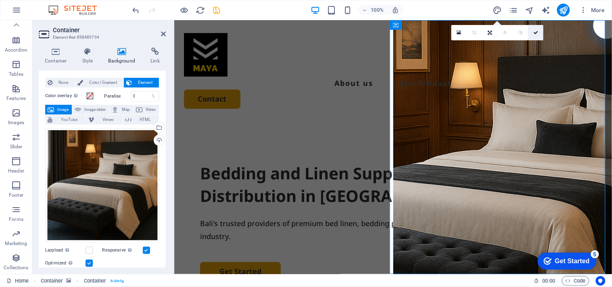
click at [537, 33] on icon at bounding box center [535, 32] width 5 height 5
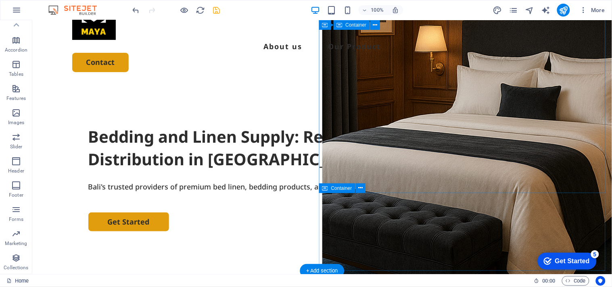
scroll to position [0, 0]
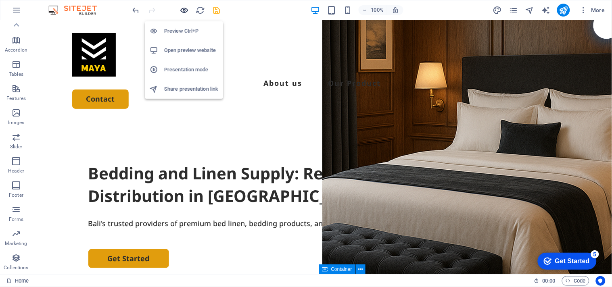
click at [182, 9] on icon "button" at bounding box center [184, 10] width 9 height 9
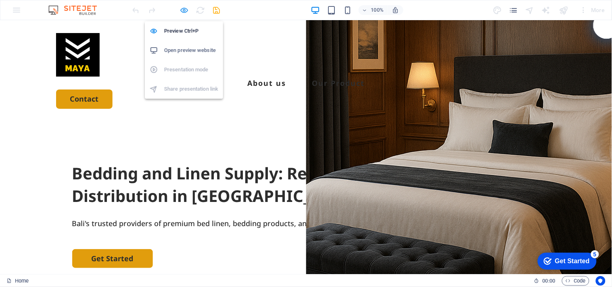
click at [184, 9] on icon "button" at bounding box center [184, 10] width 9 height 9
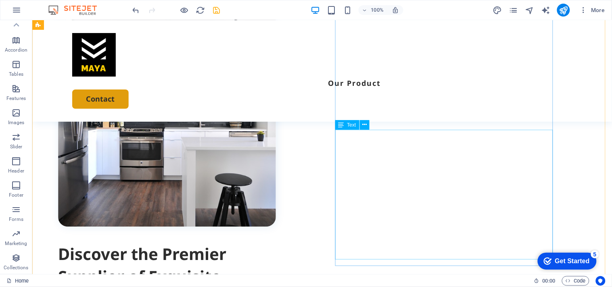
scroll to position [403, 0]
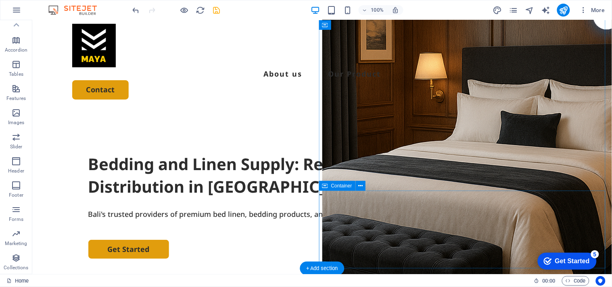
scroll to position [0, 0]
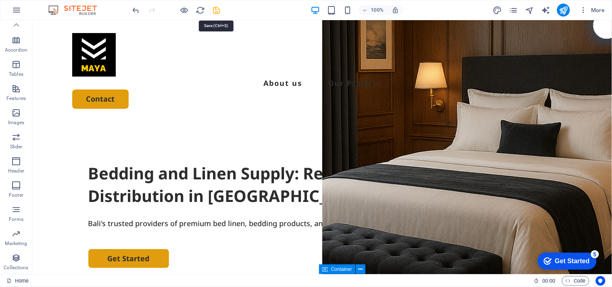
drag, startPoint x: 216, startPoint y: 11, endPoint x: 178, endPoint y: 9, distance: 38.4
click at [216, 11] on icon "save" at bounding box center [216, 10] width 9 height 9
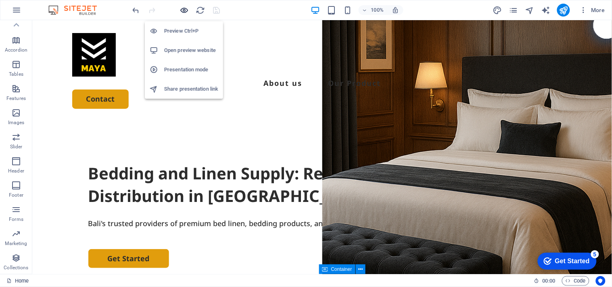
click at [184, 9] on icon "button" at bounding box center [184, 10] width 9 height 9
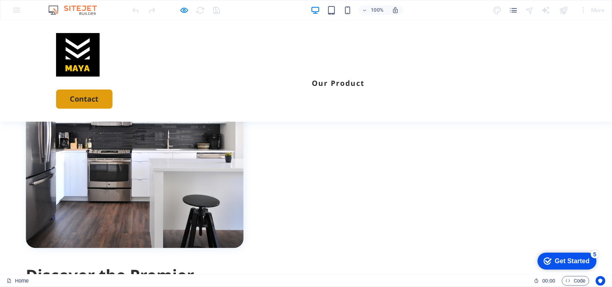
scroll to position [358, 0]
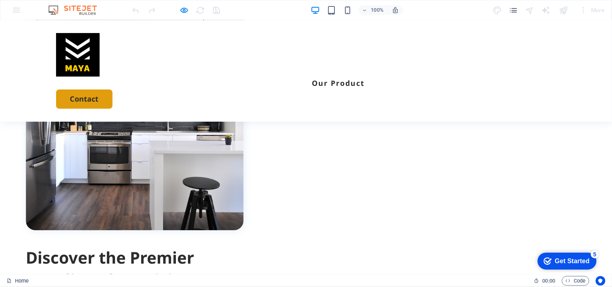
click at [143, 154] on img at bounding box center [135, 122] width 218 height 218
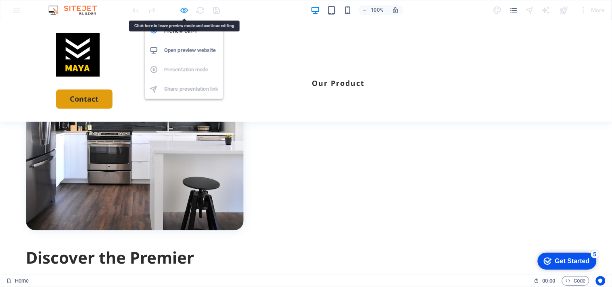
click at [184, 9] on icon "button" at bounding box center [184, 10] width 9 height 9
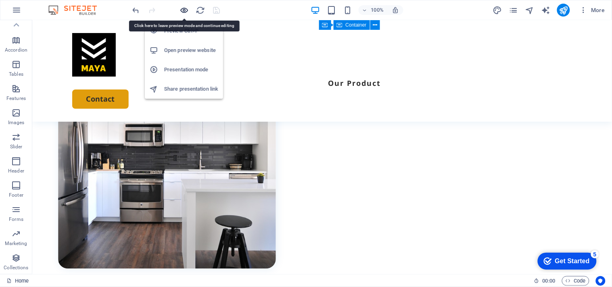
scroll to position [397, 0]
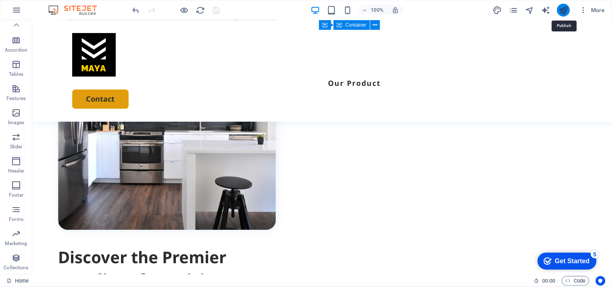
click at [562, 9] on icon "publish" at bounding box center [563, 10] width 9 height 9
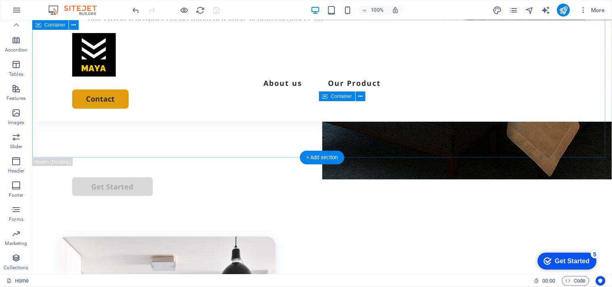
scroll to position [0, 0]
